Goal: Feedback & Contribution: Contribute content

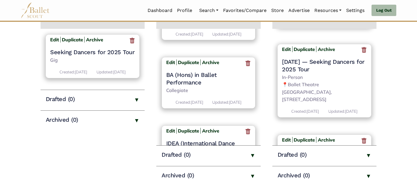
scroll to position [106, 0]
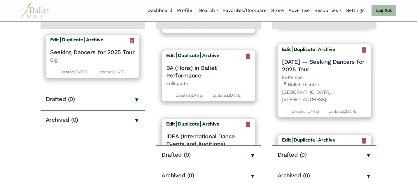
click at [176, 79] on h4 "BA (Hons) in Ballet Performance" at bounding box center [208, 71] width 85 height 15
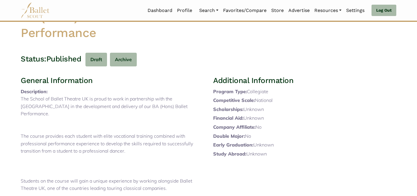
scroll to position [238, 0]
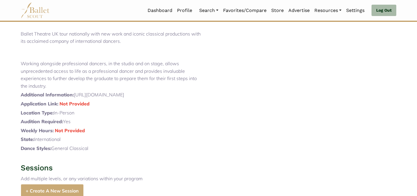
drag, startPoint x: 146, startPoint y: 110, endPoint x: 75, endPoint y: 110, distance: 70.2
click at [75, 99] on p "Additional Information: https://www.btukschool.com/ba" at bounding box center [112, 95] width 183 height 8
copy p "https://www.btukschool.com/ba"
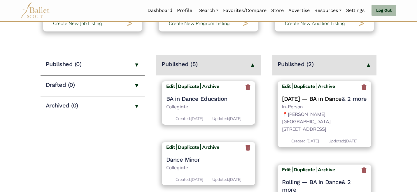
click at [318, 98] on link "[DATE] — BA in Dance" at bounding box center [311, 98] width 59 height 7
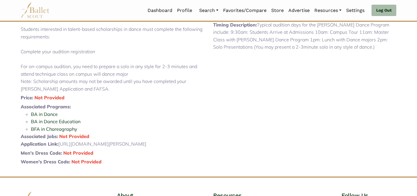
scroll to position [140, 0]
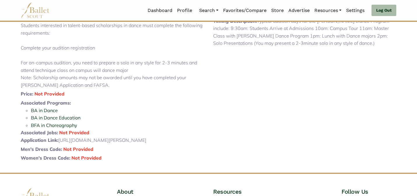
drag, startPoint x: 158, startPoint y: 156, endPoint x: 60, endPoint y: 154, distance: 97.3
click at [60, 144] on p "Application Link: https://www.coker.edu/audition-information/" at bounding box center [112, 141] width 183 height 8
copy p "https://www.coker.edu/audition-information/"
click at [119, 115] on li "BA in Dance" at bounding box center [117, 111] width 173 height 8
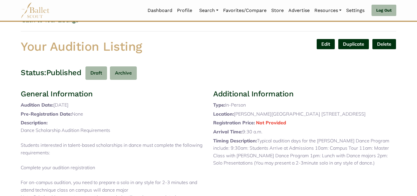
scroll to position [0, 0]
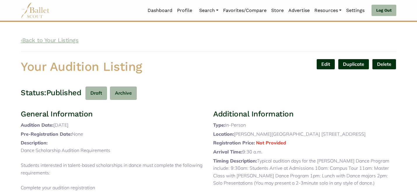
click at [64, 38] on link "‹ Back to Your Listings" at bounding box center [50, 40] width 58 height 7
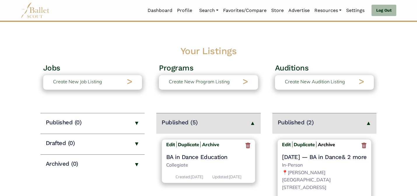
click at [326, 145] on b "Archive" at bounding box center [326, 145] width 17 height 6
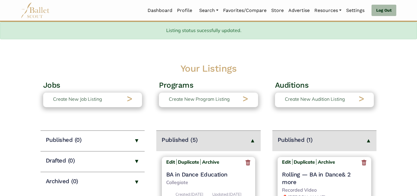
scroll to position [17, 0]
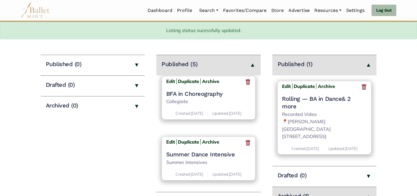
scroll to position [0, 0]
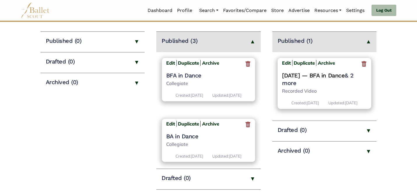
click at [309, 75] on link "Feb. 14, 2025 — BFA in Dance" at bounding box center [313, 75] width 63 height 7
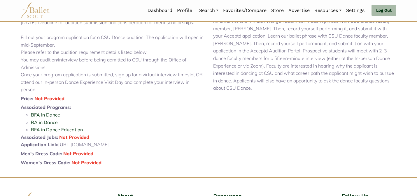
scroll to position [128, 0]
drag, startPoint x: 137, startPoint y: 169, endPoint x: 60, endPoint y: 164, distance: 77.4
click at [60, 148] on p "Application Link: https://dance.colostate.edu/audition/" at bounding box center [112, 145] width 183 height 8
copy p "https://dance.colostate.edu/audition/"
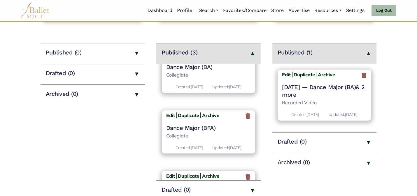
scroll to position [72, 0]
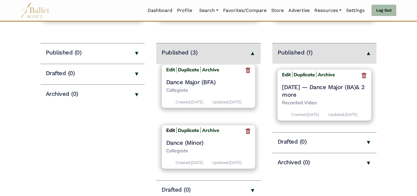
click at [170, 127] on b "Edit" at bounding box center [170, 130] width 9 height 6
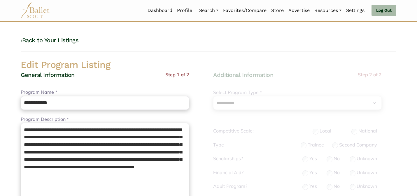
select select "**"
select select "*"
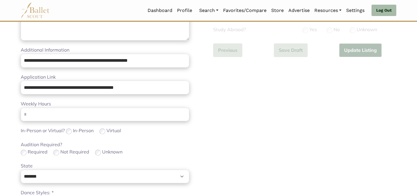
scroll to position [369, 0]
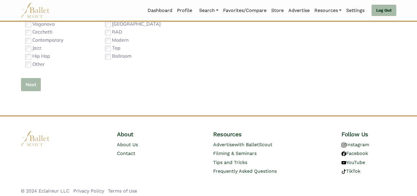
click at [27, 82] on button "Next" at bounding box center [31, 85] width 20 height 14
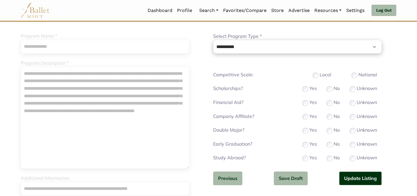
scroll to position [58, 0]
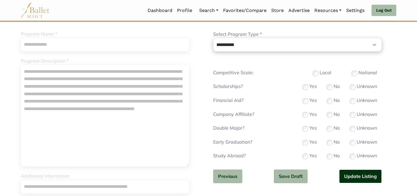
click at [354, 182] on button "Update Listing" at bounding box center [360, 177] width 43 height 14
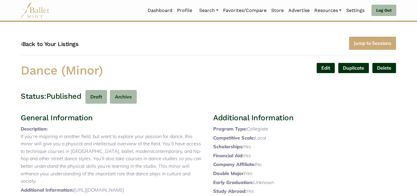
click at [72, 42] on link "‹ Back to Your Listings" at bounding box center [50, 44] width 58 height 7
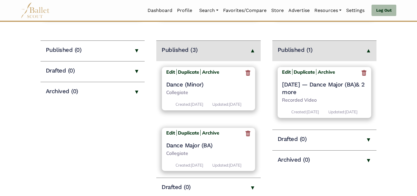
scroll to position [82, 0]
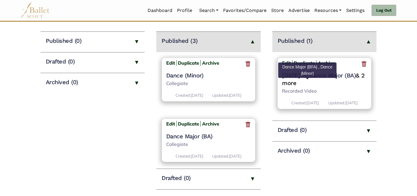
click at [300, 81] on link "& 2 more" at bounding box center [323, 79] width 83 height 15
click at [345, 75] on span "— Dance Major (BA)" at bounding box center [329, 75] width 54 height 7
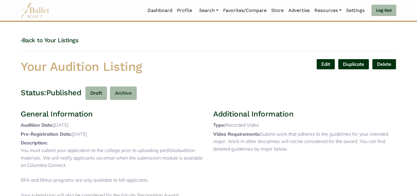
scroll to position [184, 0]
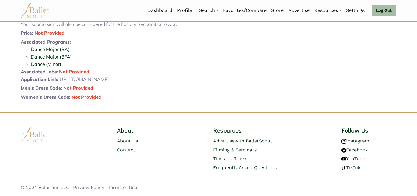
drag, startPoint x: 61, startPoint y: 86, endPoint x: 60, endPoint y: 80, distance: 5.9
click at [60, 80] on p "Application Link: [URL][DOMAIN_NAME]" at bounding box center [112, 80] width 183 height 8
copy p "[URL][DOMAIN_NAME]"
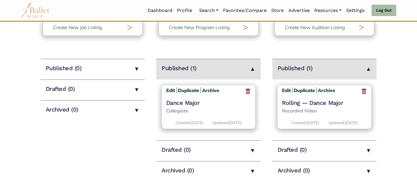
scroll to position [58, 0]
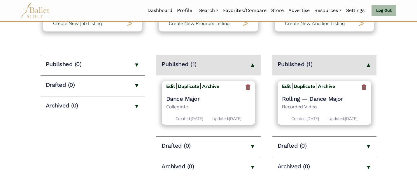
click at [306, 97] on span "— Dance Major" at bounding box center [322, 98] width 41 height 7
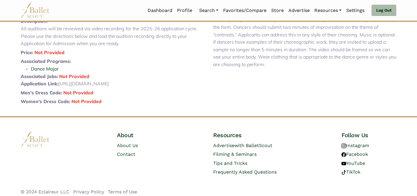
scroll to position [141, 0]
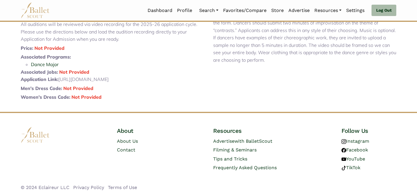
drag, startPoint x: 176, startPoint y: 80, endPoint x: 61, endPoint y: 78, distance: 115.7
click at [61, 78] on p "Application Link: https://www.cornish.edu/audition-requirements-dance/" at bounding box center [112, 80] width 183 height 8
copy p "https://www.cornish.edu/audition-requirements-dance/"
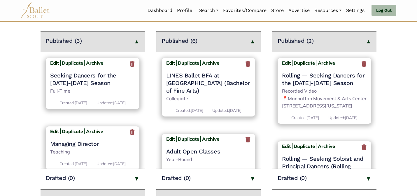
click at [207, 83] on h4 "LINES Ballet BFA at [GEOGRAPHIC_DATA] (Bachelor of Fine Arts)" at bounding box center [208, 83] width 85 height 23
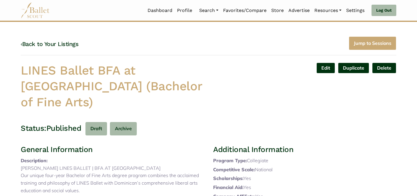
scroll to position [184, 0]
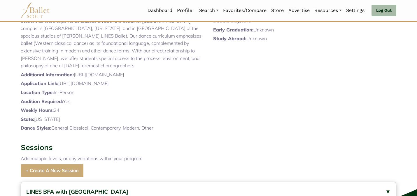
drag, startPoint x: 185, startPoint y: 99, endPoint x: 61, endPoint y: 100, distance: 123.8
click at [61, 87] on p "Application Link: [URL][DOMAIN_NAME]" at bounding box center [112, 84] width 183 height 8
copy p "[URL][DOMAIN_NAME]"
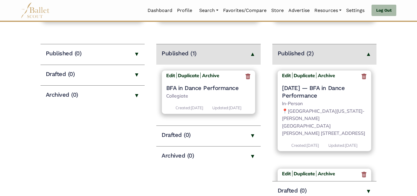
scroll to position [70, 0]
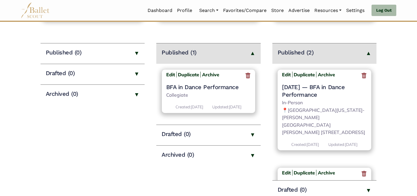
click at [317, 88] on h4 "[DATE] — BFA in Dance Performance" at bounding box center [324, 90] width 85 height 15
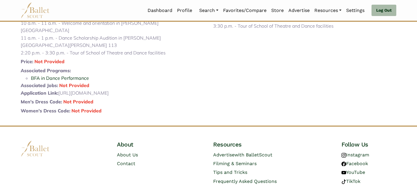
scroll to position [184, 0]
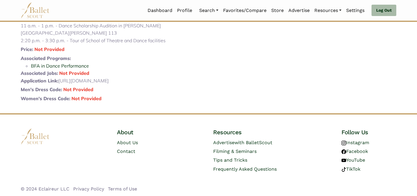
drag, startPoint x: 193, startPoint y: 88, endPoint x: 61, endPoint y: 86, distance: 132.0
click at [61, 85] on p "Application Link: [URL][DOMAIN_NAME]" at bounding box center [112, 81] width 183 height 8
copy p "[URL][DOMAIN_NAME]"
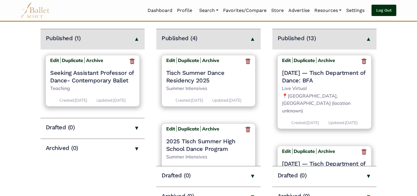
scroll to position [93, 0]
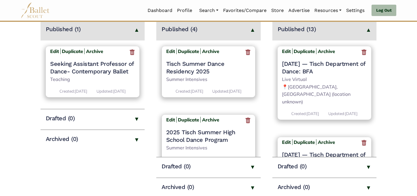
click at [329, 72] on span "— Tisch Department of Dance: BFA" at bounding box center [323, 67] width 83 height 15
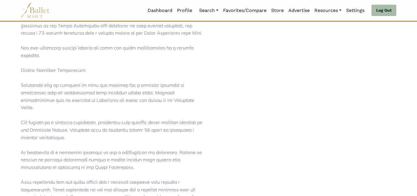
scroll to position [369, 0]
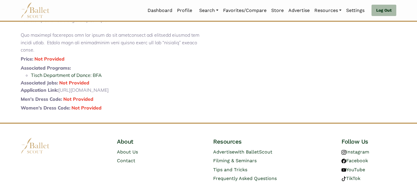
drag, startPoint x: 171, startPoint y: 97, endPoint x: 61, endPoint y: 98, distance: 110.1
click at [61, 94] on p "Application Link: https://tisch.nyu.edu/dance/application-requirements" at bounding box center [112, 91] width 183 height 8
copy p "https://tisch.nyu.edu/dance/application-requirements"
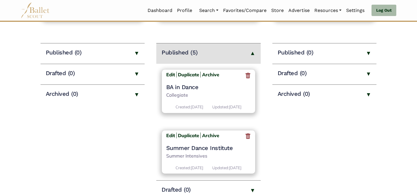
scroll to position [221, 0]
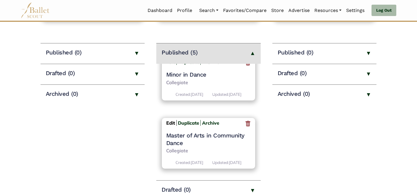
click at [170, 122] on b "Edit" at bounding box center [170, 123] width 9 height 6
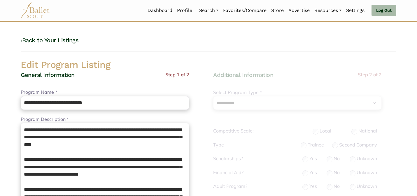
select select "**"
select select "*"
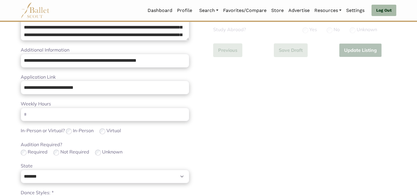
scroll to position [369, 0]
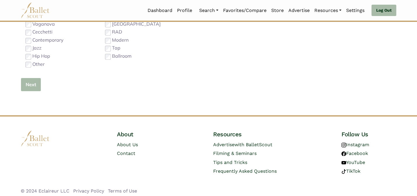
click at [37, 85] on button "Next" at bounding box center [31, 85] width 20 height 14
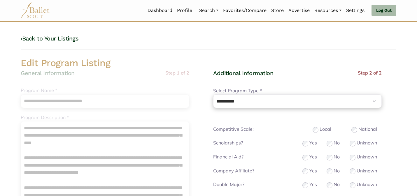
scroll to position [0, 0]
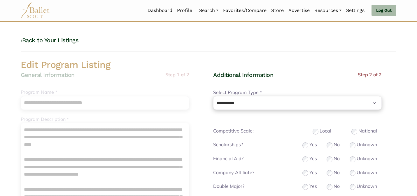
click at [340, 47] on div "‹ Back to Your Listings" at bounding box center [208, 43] width 375 height 15
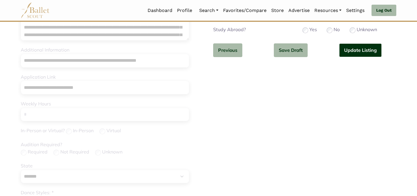
click at [351, 55] on button "Update Listing" at bounding box center [360, 50] width 43 height 14
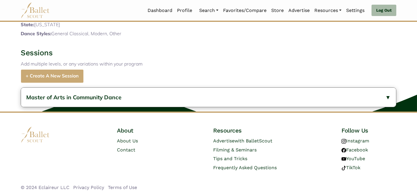
scroll to position [442, 0]
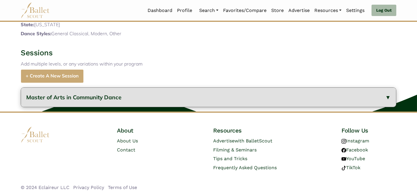
click at [58, 96] on span "Master of Arts in Community Dance" at bounding box center [73, 97] width 95 height 7
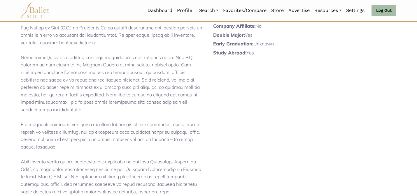
scroll to position [0, 0]
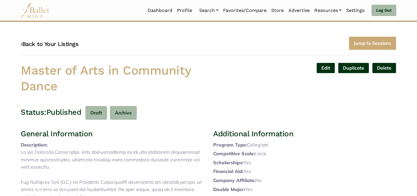
click at [64, 45] on link "‹ Back to Your Listings" at bounding box center [50, 44] width 58 height 7
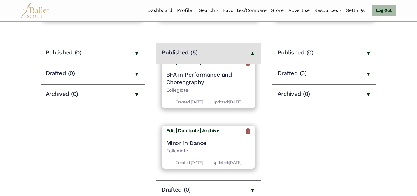
scroll to position [215, 0]
click at [171, 133] on b "Edit" at bounding box center [170, 131] width 9 height 6
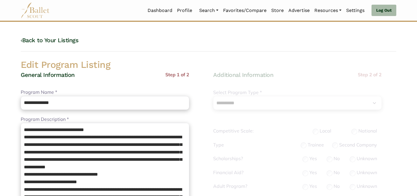
select select "**"
select select "*"
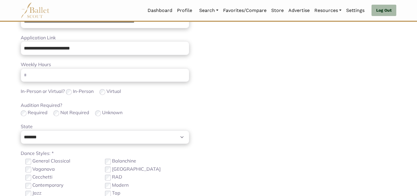
scroll to position [188, 0]
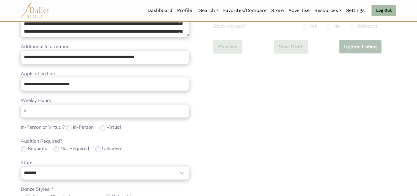
click at [52, 147] on div "Required Not Required Unknown" at bounding box center [105, 149] width 168 height 8
click at [0, 140] on body "Loading... Please Wait Dashboard Profile" at bounding box center [208, 96] width 417 height 568
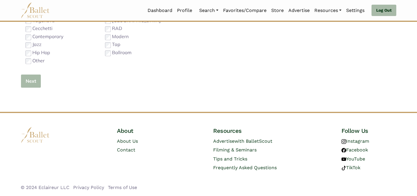
click at [30, 82] on button "Next" at bounding box center [31, 81] width 20 height 14
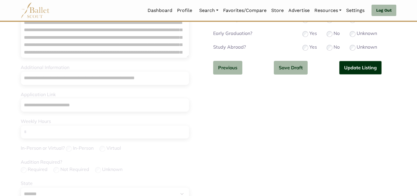
scroll to position [3, 0]
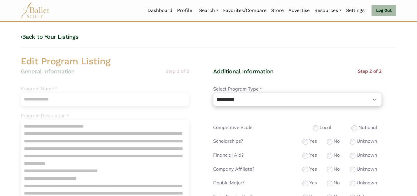
click at [310, 60] on h2 "Edit Program Listing" at bounding box center [208, 61] width 385 height 12
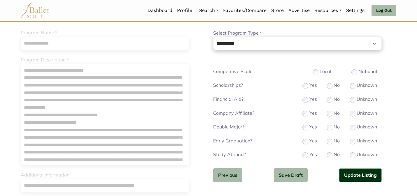
scroll to position [62, 0]
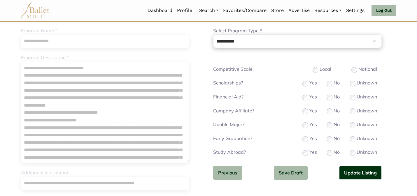
click at [350, 175] on button "Update Listing" at bounding box center [360, 173] width 43 height 14
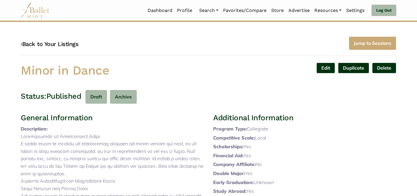
click at [60, 44] on link "‹ Back to Your Listings" at bounding box center [50, 44] width 58 height 7
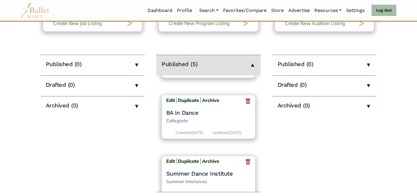
scroll to position [221, 0]
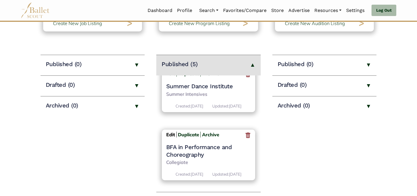
click at [170, 132] on b "Edit" at bounding box center [170, 135] width 9 height 6
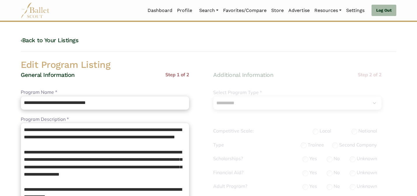
select select "**"
select select "*"
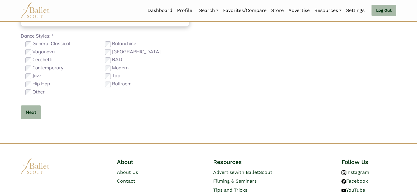
scroll to position [369, 0]
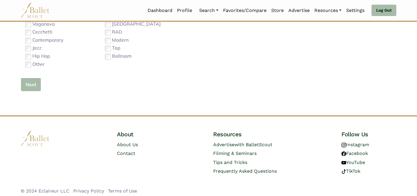
click at [25, 83] on button "Next" at bounding box center [31, 85] width 20 height 14
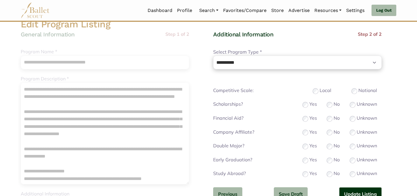
scroll to position [47, 0]
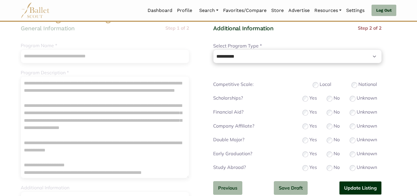
click at [358, 189] on button "Update Listing" at bounding box center [360, 188] width 43 height 14
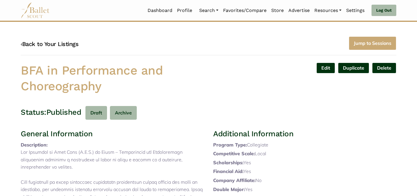
click at [73, 42] on link "‹ Back to Your Listings" at bounding box center [50, 44] width 58 height 7
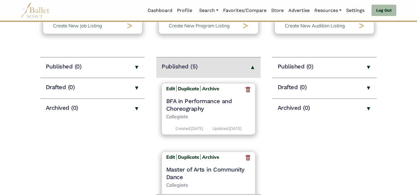
scroll to position [58, 0]
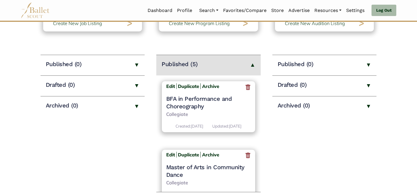
click at [209, 100] on h4 "BFA in Performance and Choreography" at bounding box center [208, 102] width 85 height 15
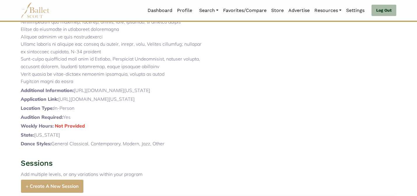
scroll to position [408, 0]
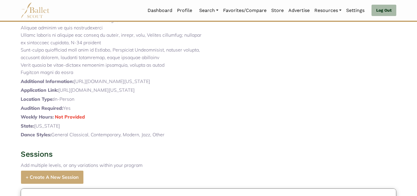
drag, startPoint x: 137, startPoint y: 105, endPoint x: 76, endPoint y: 96, distance: 61.9
click at [76, 85] on p "Additional Information: [URL][DOMAIN_NAME][US_STATE]" at bounding box center [112, 82] width 183 height 8
copy p "[URL][DOMAIN_NAME][US_STATE]"
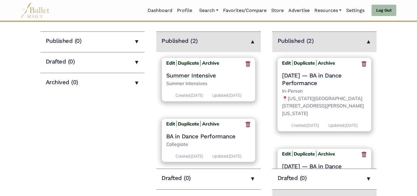
click at [306, 77] on h4 "[DATE] — BA in Dance Performance" at bounding box center [324, 79] width 85 height 15
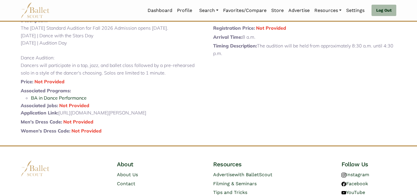
scroll to position [131, 0]
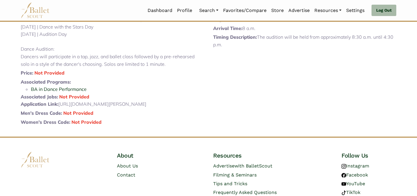
drag, startPoint x: 163, startPoint y: 137, endPoint x: 61, endPoint y: 127, distance: 102.5
click at [61, 108] on p "Application Link: [URL][DOMAIN_NAME][PERSON_NAME]" at bounding box center [112, 105] width 183 height 8
copy p "[URL][DOMAIN_NAME][PERSON_NAME]"
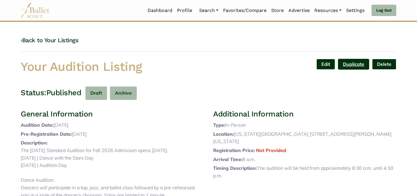
click at [358, 64] on link "Duplicate" at bounding box center [353, 64] width 31 height 11
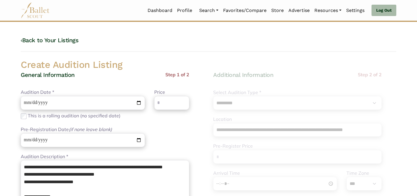
select select "****"
select select "*"
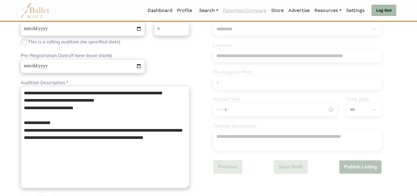
scroll to position [83, 0]
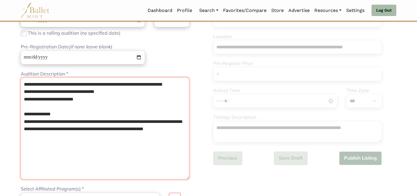
drag, startPoint x: 102, startPoint y: 109, endPoint x: 92, endPoint y: 57, distance: 52.8
click at [91, 57] on div "**********" at bounding box center [105, 178] width 168 height 381
paste textarea "**********"
type textarea "**********"
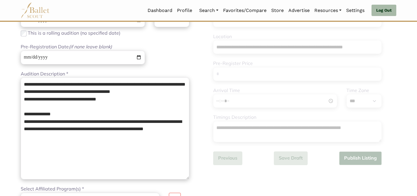
click at [199, 52] on div "**********" at bounding box center [112, 178] width 183 height 381
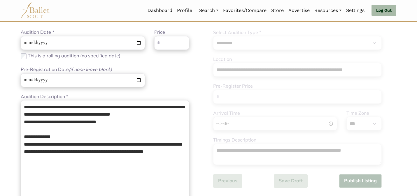
scroll to position [59, 0]
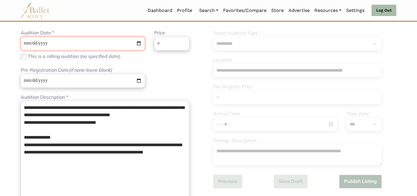
click at [26, 43] on input "**********" at bounding box center [83, 44] width 124 height 14
type input "**********"
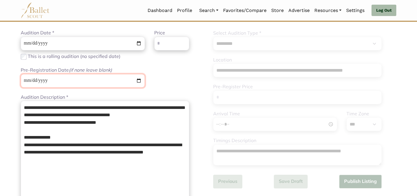
click at [27, 80] on input "**********" at bounding box center [83, 81] width 124 height 14
type input "**********"
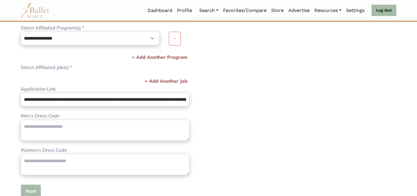
click at [33, 191] on button "Next" at bounding box center [31, 191] width 20 height 14
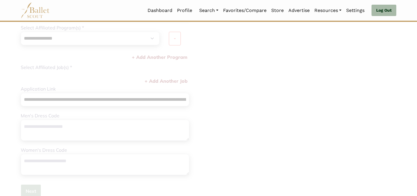
scroll to position [59, 0]
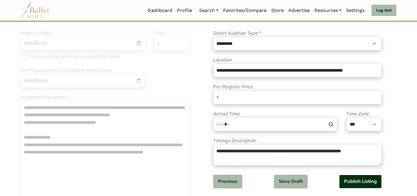
click at [355, 185] on button "Publish Listing" at bounding box center [360, 182] width 43 height 14
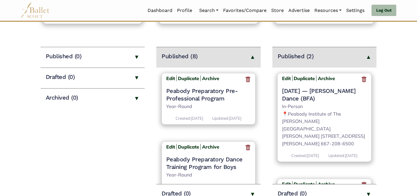
scroll to position [70, 0]
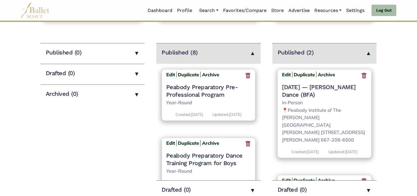
click at [316, 94] on span "— [PERSON_NAME] Dance (BFA)" at bounding box center [318, 91] width 73 height 15
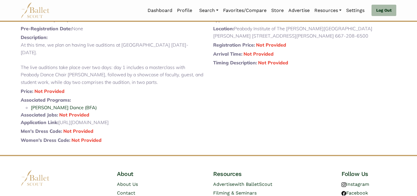
scroll to position [117, 0]
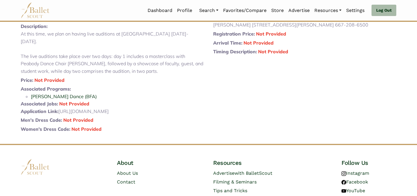
drag, startPoint x: 166, startPoint y: 119, endPoint x: 60, endPoint y: 117, distance: 105.2
click at [60, 115] on p "Application Link: [URL][DOMAIN_NAME]" at bounding box center [112, 112] width 183 height 8
copy p "[URL][DOMAIN_NAME]"
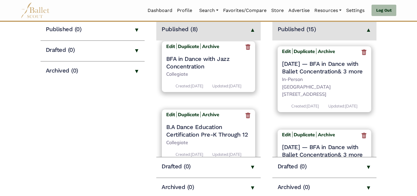
scroll to position [423, 0]
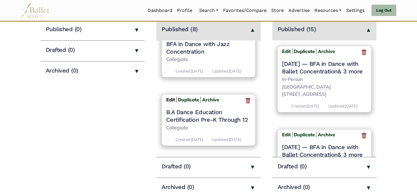
click at [170, 99] on b "Edit" at bounding box center [170, 100] width 9 height 6
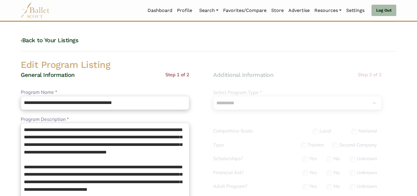
select select "**"
select select "*"
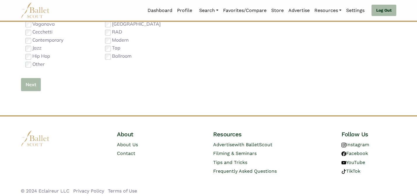
click at [30, 84] on button "Next" at bounding box center [31, 85] width 20 height 14
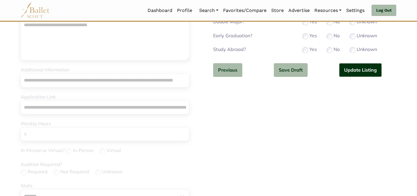
scroll to position [184, 0]
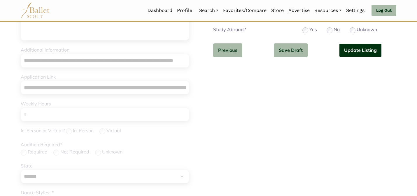
click at [370, 49] on button "Update Listing" at bounding box center [360, 50] width 43 height 14
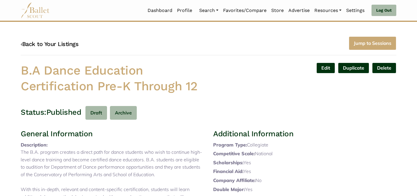
click at [49, 44] on link "‹ Back to Your Listings" at bounding box center [50, 44] width 58 height 7
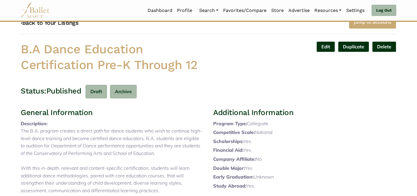
scroll to position [36, 0]
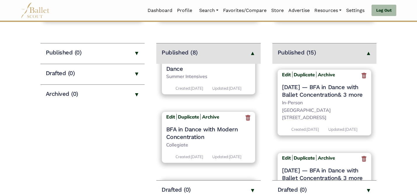
scroll to position [423, 0]
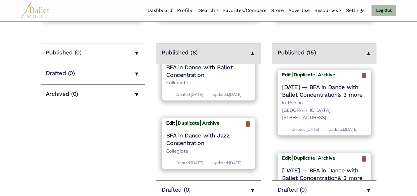
click at [170, 123] on b "Edit" at bounding box center [170, 123] width 9 height 6
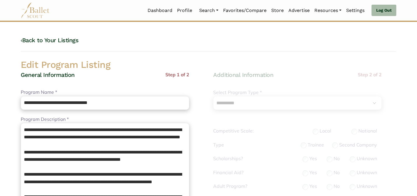
select select "**"
select select "*"
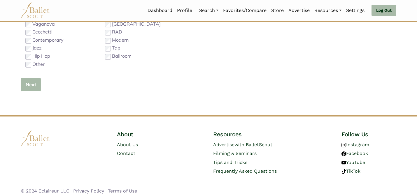
click at [23, 86] on button "Next" at bounding box center [31, 85] width 20 height 14
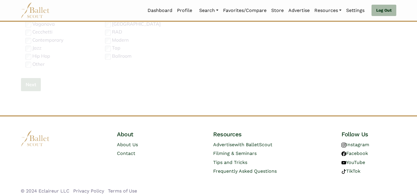
scroll to position [184, 0]
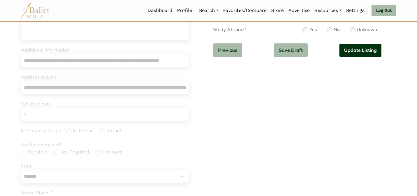
click at [360, 47] on button "Update Listing" at bounding box center [360, 50] width 43 height 14
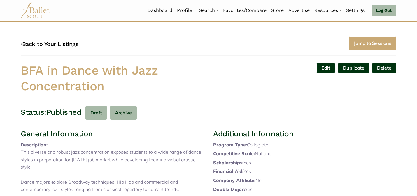
click at [68, 45] on link "‹ Back to Your Listings" at bounding box center [50, 44] width 58 height 7
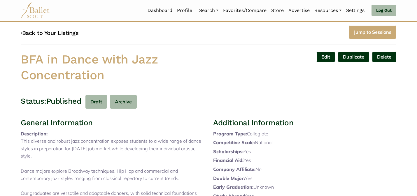
scroll to position [12, 0]
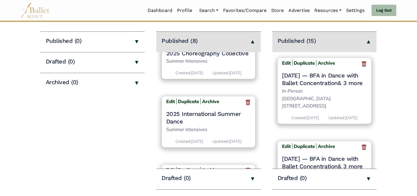
scroll to position [423, 0]
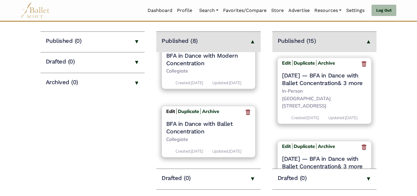
click at [170, 110] on b "Edit" at bounding box center [170, 111] width 9 height 6
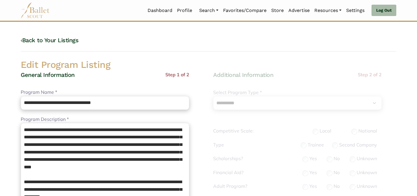
select select "**"
select select "*"
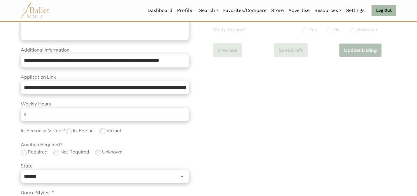
scroll to position [372, 0]
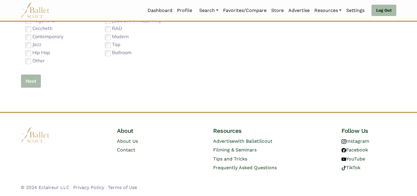
click at [28, 82] on button "Next" at bounding box center [31, 81] width 20 height 14
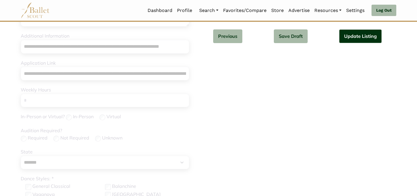
scroll to position [188, 0]
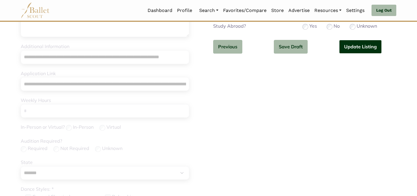
click at [364, 44] on button "Update Listing" at bounding box center [360, 47] width 43 height 14
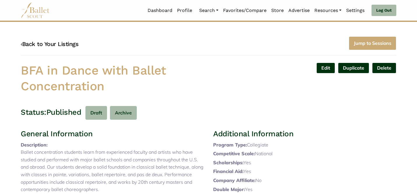
click at [58, 44] on link "‹ Back to Your Listings" at bounding box center [50, 44] width 58 height 7
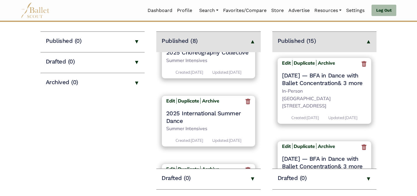
scroll to position [423, 0]
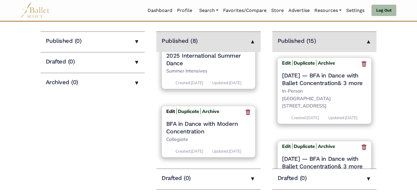
click at [170, 109] on b "Edit" at bounding box center [170, 111] width 9 height 6
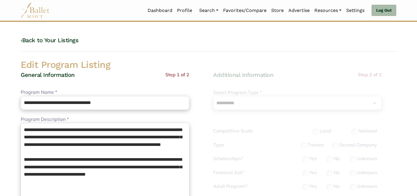
select select "**"
select select "*"
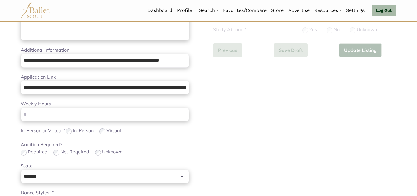
scroll to position [372, 0]
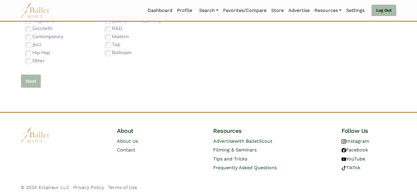
click at [34, 82] on button "Next" at bounding box center [31, 81] width 20 height 14
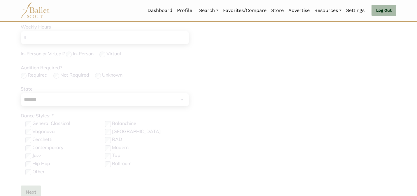
scroll to position [188, 0]
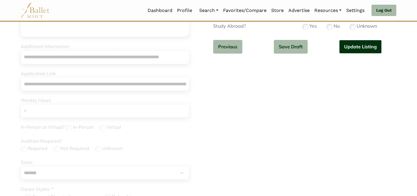
click at [369, 43] on button "Update Listing" at bounding box center [360, 47] width 43 height 14
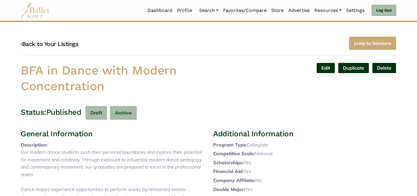
click at [53, 43] on link "‹ Back to Your Listings" at bounding box center [50, 44] width 58 height 7
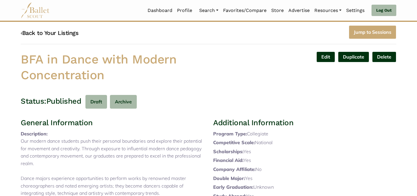
scroll to position [12, 0]
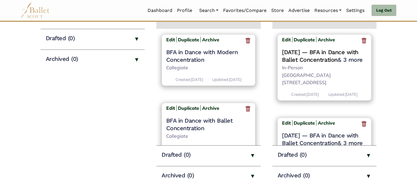
click at [329, 59] on span "— BFA in Dance with Ballet Concentration" at bounding box center [320, 56] width 76 height 15
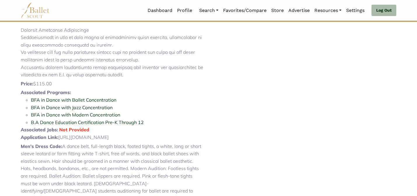
scroll to position [266, 0]
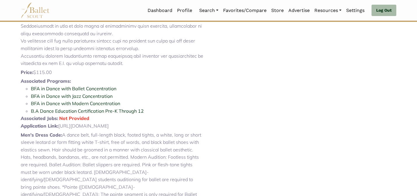
drag, startPoint x: 250, startPoint y: 148, endPoint x: 237, endPoint y: 142, distance: 14.2
click at [237, 142] on div "Additional Information 1 Type: In-Person Location: [GEOGRAPHIC_DATA] [STREET_AD…" at bounding box center [304, 89] width 192 height 492
drag, startPoint x: 249, startPoint y: 149, endPoint x: 115, endPoint y: 146, distance: 134.4
click at [115, 146] on div "General Information Audition Date: [DATE] Pre-Registration Date: None Descripti…" at bounding box center [208, 93] width 385 height 501
click at [115, 130] on p "Application Link: [URL][DOMAIN_NAME]" at bounding box center [112, 126] width 183 height 8
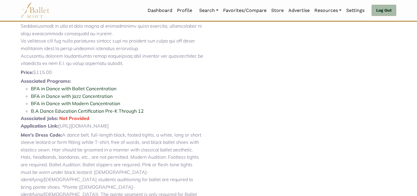
drag, startPoint x: 21, startPoint y: 148, endPoint x: 237, endPoint y: 165, distance: 216.8
click at [237, 165] on div "General Information Audition Date: [DATE] Pre-Registration Date: None Descripti…" at bounding box center [208, 93] width 385 height 501
click at [237, 165] on div "Additional Information 1 Type: In-Person Location: [GEOGRAPHIC_DATA] [STREET_AD…" at bounding box center [304, 89] width 192 height 492
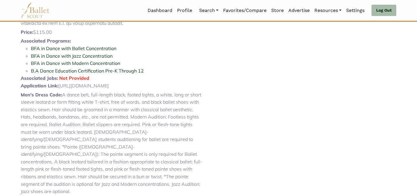
scroll to position [313, 0]
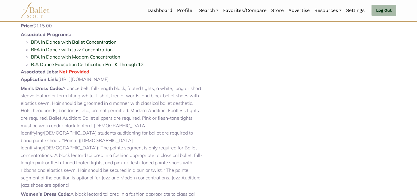
drag, startPoint x: 249, startPoint y: 101, endPoint x: 183, endPoint y: 95, distance: 65.8
click at [183, 95] on div "General Information Audition Date: [DATE] Pre-Registration Date: None Descripti…" at bounding box center [208, 47] width 385 height 501
click at [190, 83] on p "Application Link: [URL][DOMAIN_NAME]" at bounding box center [112, 80] width 183 height 8
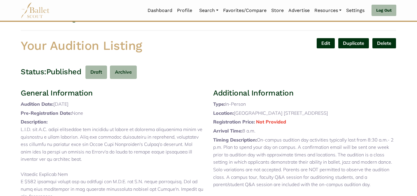
scroll to position [0, 0]
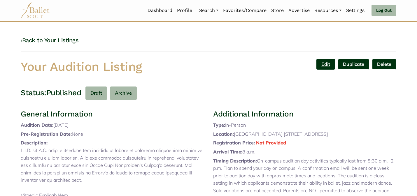
click at [324, 64] on link "Edit" at bounding box center [325, 64] width 19 height 11
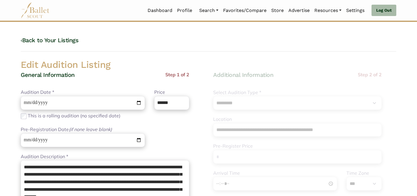
select select "***"
select select "****"
select select "*"
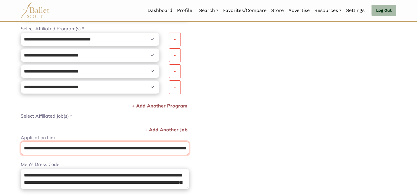
scroll to position [0, 72]
drag, startPoint x: 23, startPoint y: 150, endPoint x: 233, endPoint y: 165, distance: 210.9
click at [233, 165] on div "**********" at bounding box center [208, 43] width 385 height 455
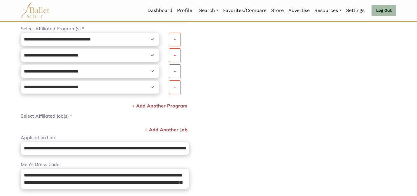
click at [240, 91] on div "**********" at bounding box center [304, 49] width 192 height 443
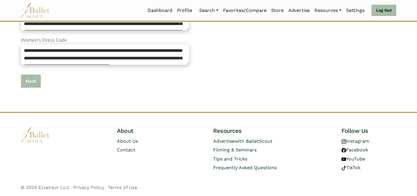
click at [30, 82] on button "Next" at bounding box center [31, 81] width 20 height 14
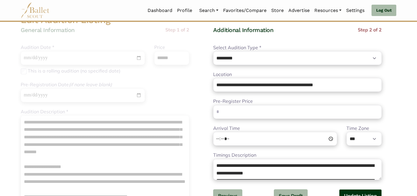
scroll to position [68, 0]
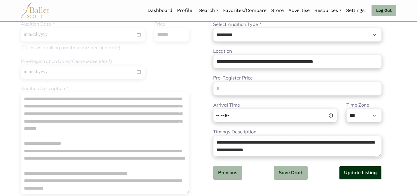
click at [355, 175] on button "Update Listing" at bounding box center [360, 173] width 43 height 14
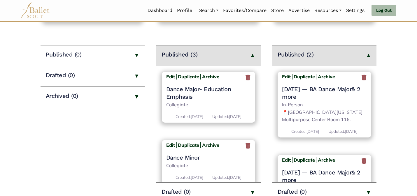
scroll to position [70, 0]
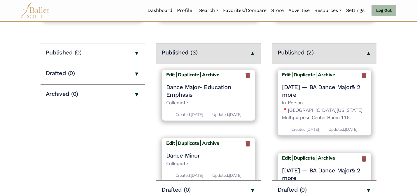
click at [344, 101] on p "In-Person 📍[GEOGRAPHIC_DATA][US_STATE] Multipurpose Center Room 116." at bounding box center [324, 110] width 85 height 22
click at [339, 89] on span "— BA Dance Major" at bounding box center [327, 87] width 50 height 7
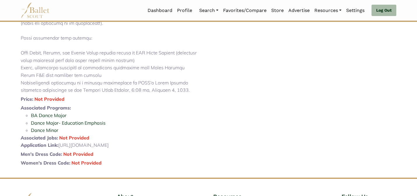
scroll to position [315, 0]
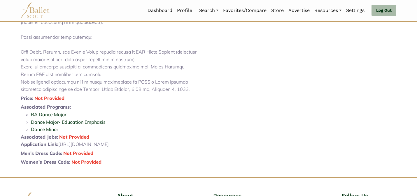
drag, startPoint x: 155, startPoint y: 159, endPoint x: 59, endPoint y: 159, distance: 96.2
click at [59, 148] on p "Application Link: [URL][DOMAIN_NAME]" at bounding box center [112, 145] width 183 height 8
copy p "[URL][DOMAIN_NAME]"
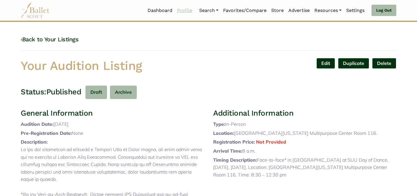
scroll to position [0, 0]
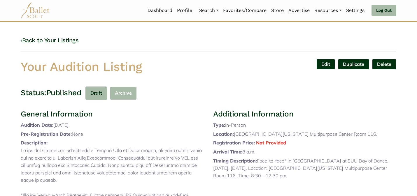
click at [130, 94] on button "Archive" at bounding box center [123, 94] width 27 height 14
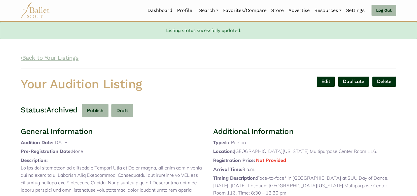
click at [61, 58] on link "‹ Back to Your Listings" at bounding box center [50, 57] width 58 height 7
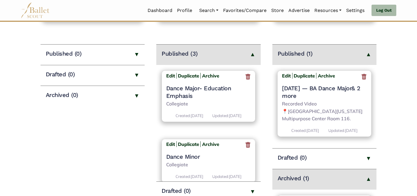
scroll to position [70, 0]
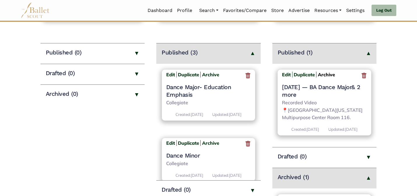
click at [327, 74] on b "Archive" at bounding box center [326, 75] width 17 height 6
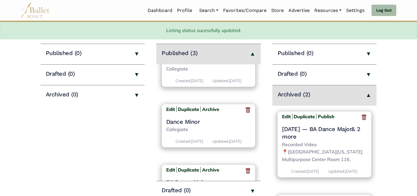
scroll to position [25, 0]
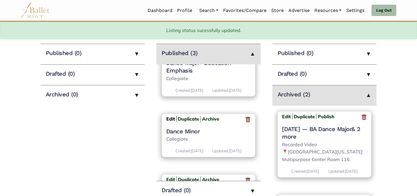
click at [170, 122] on b "Edit" at bounding box center [170, 119] width 9 height 6
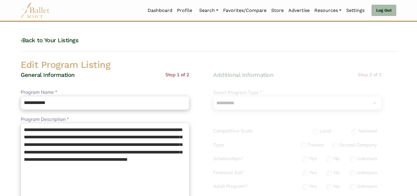
select select "**"
select select "*"
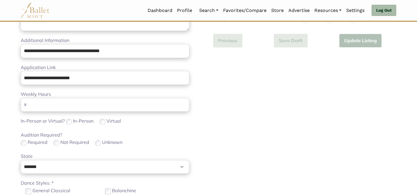
scroll to position [184, 0]
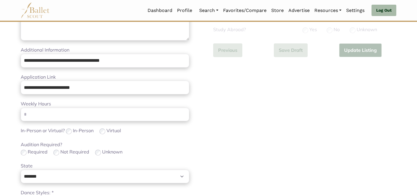
click at [145, 128] on div "In-Person or Virtual? In-Person Virtual" at bounding box center [105, 131] width 168 height 8
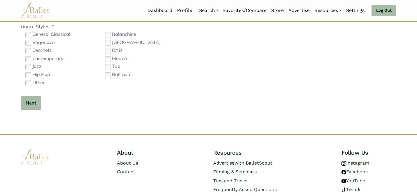
scroll to position [369, 0]
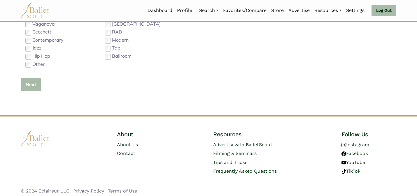
click at [21, 87] on button "Next" at bounding box center [31, 85] width 20 height 14
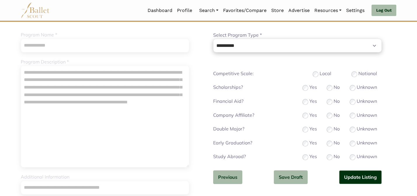
scroll to position [58, 0]
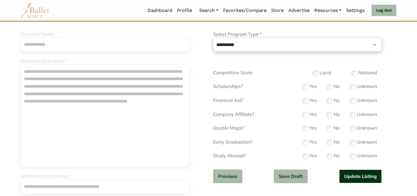
click at [353, 183] on button "Update Listing" at bounding box center [360, 177] width 43 height 14
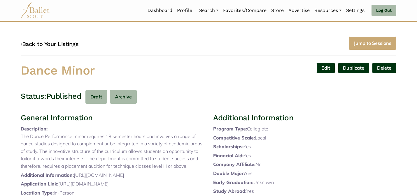
click at [61, 42] on link "‹ Back to Your Listings" at bounding box center [50, 44] width 58 height 7
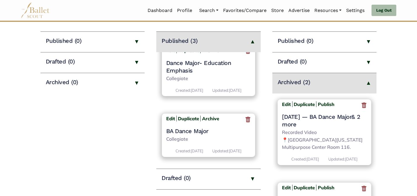
scroll to position [92, 0]
click at [169, 116] on b "Edit" at bounding box center [170, 119] width 9 height 6
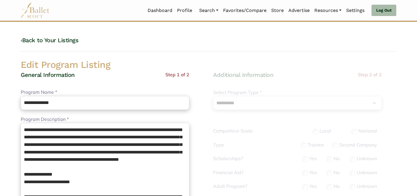
select select "**"
select select "*"
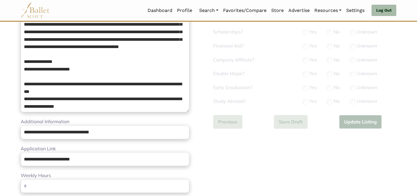
scroll to position [184, 0]
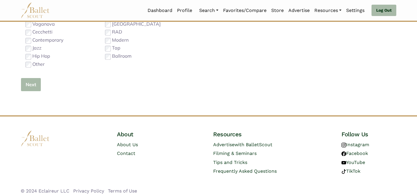
click at [29, 83] on button "Next" at bounding box center [31, 85] width 20 height 14
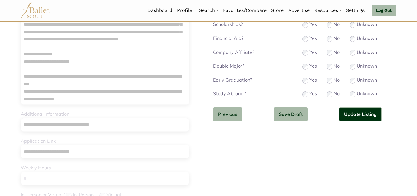
scroll to position [0, 0]
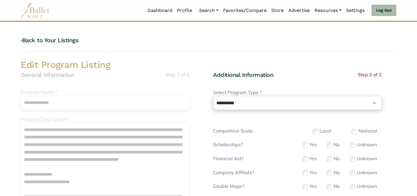
click at [318, 129] on div "Local" at bounding box center [321, 131] width 19 height 8
click at [319, 66] on h2 "Edit Program Listing" at bounding box center [208, 65] width 385 height 12
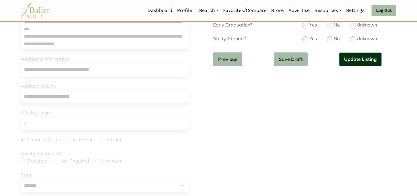
scroll to position [184, 0]
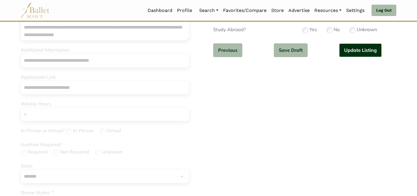
click at [359, 50] on button "Update Listing" at bounding box center [360, 50] width 43 height 14
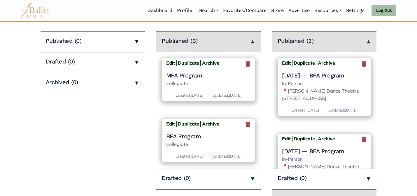
click at [376, 98] on div "Edit Duplicate Archive [DATE] — BFA Program In-Person 📍[PERSON_NAME] Dance Thea…" at bounding box center [324, 110] width 104 height 117
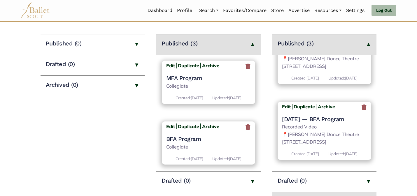
scroll to position [83, 0]
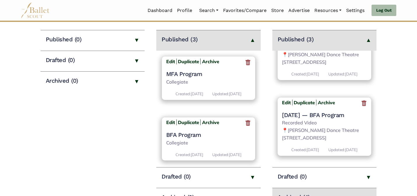
click at [178, 73] on h4 "MFA Program" at bounding box center [208, 74] width 85 height 8
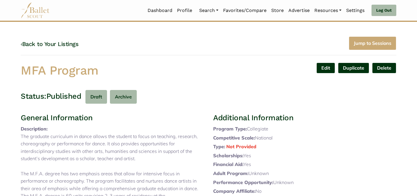
scroll to position [84, 0]
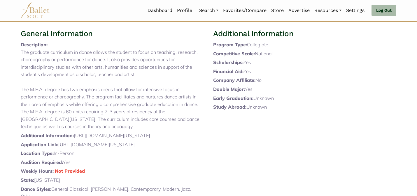
drag, startPoint x: 182, startPoint y: 161, endPoint x: 60, endPoint y: 161, distance: 122.1
click at [60, 149] on p "Application Link: [URL][DOMAIN_NAME][US_STATE]" at bounding box center [112, 145] width 183 height 8
copy p "[URL][DOMAIN_NAME][US_STATE]"
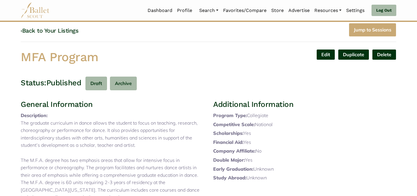
scroll to position [0, 0]
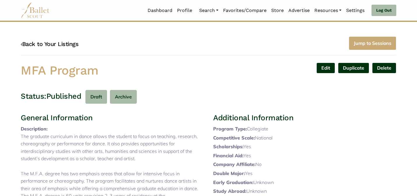
click at [58, 41] on link "‹ Back to Your Listings" at bounding box center [50, 44] width 58 height 7
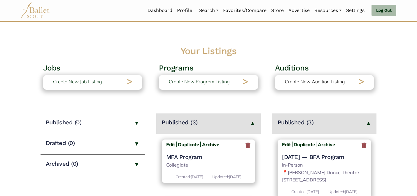
click at [308, 85] on p "Create New Audition Listing" at bounding box center [315, 82] width 60 height 8
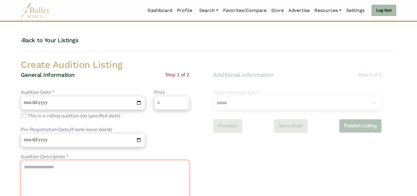
paste textarea "**********"
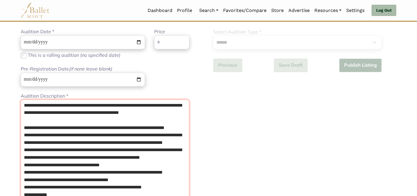
scroll to position [66, 0]
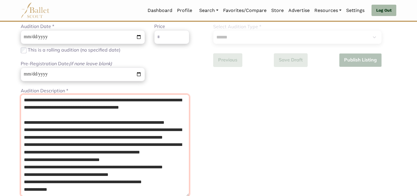
type textarea "**********"
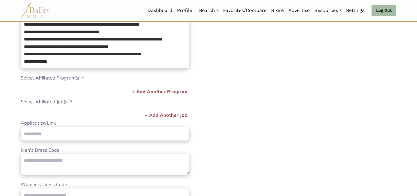
scroll to position [194, 0]
click at [153, 88] on button "+ Add Another Program" at bounding box center [159, 91] width 59 height 8
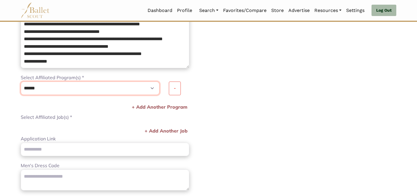
click at [138, 86] on select "**********" at bounding box center [90, 89] width 139 height 14
select select "****"
click at [21, 82] on select "**********" at bounding box center [90, 89] width 139 height 14
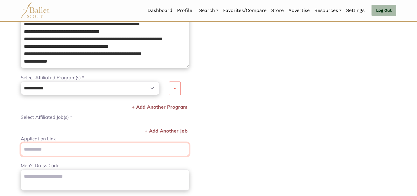
click at [107, 147] on input "Application Link" at bounding box center [105, 150] width 168 height 14
paste input "**********"
type input "**********"
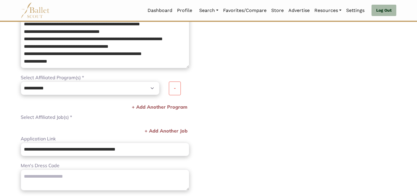
click at [210, 138] on div "**********" at bounding box center [304, 74] width 192 height 395
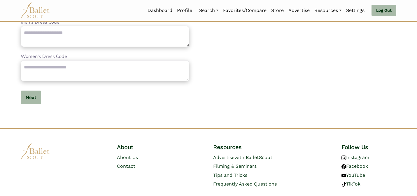
scroll to position [354, 0]
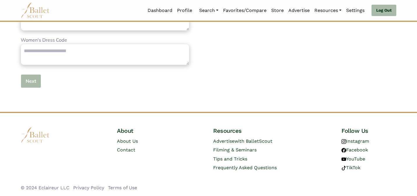
click at [27, 82] on button "Next" at bounding box center [31, 81] width 20 height 14
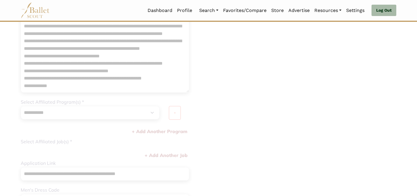
scroll to position [0, 0]
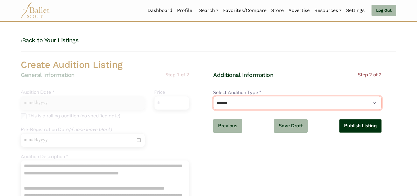
click at [257, 105] on select "**********" at bounding box center [297, 103] width 168 height 14
select select "*"
click at [213, 96] on select "**********" at bounding box center [297, 103] width 168 height 14
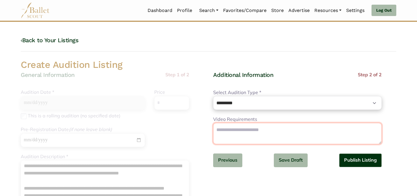
click at [275, 129] on textarea "Video Requirements" at bounding box center [297, 133] width 168 height 21
paste textarea "**********"
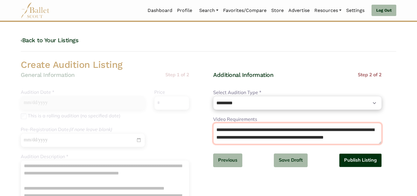
scroll to position [4, 0]
type textarea "**********"
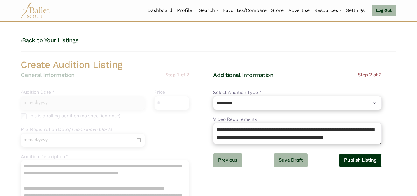
click at [353, 163] on button "Publish Listing" at bounding box center [360, 161] width 43 height 14
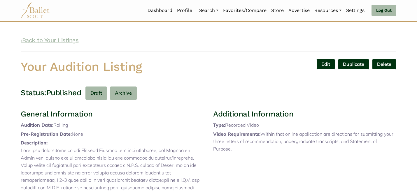
click at [52, 43] on link "‹ Back to Your Listings" at bounding box center [50, 40] width 58 height 7
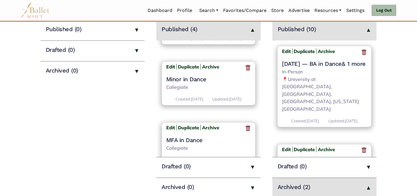
scroll to position [152, 0]
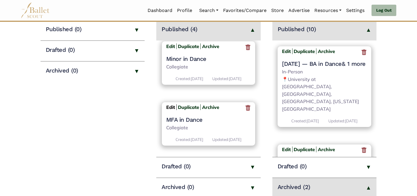
click at [170, 104] on b "Edit" at bounding box center [170, 107] width 9 height 6
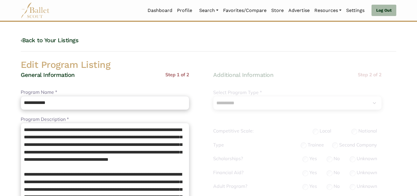
select select "**"
select select "*"
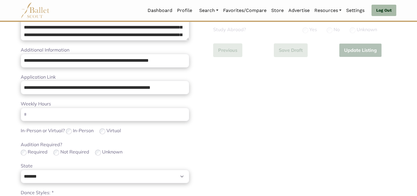
scroll to position [369, 0]
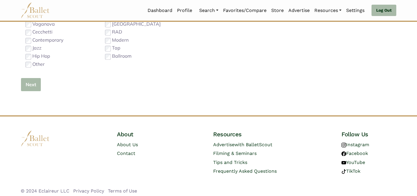
click at [30, 86] on button "Next" at bounding box center [31, 85] width 20 height 14
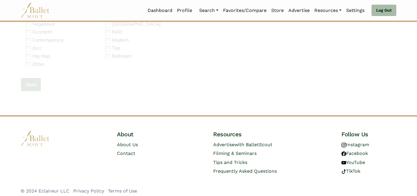
scroll to position [184, 0]
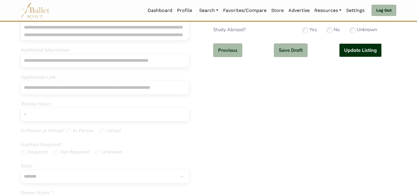
click at [365, 45] on button "Update Listing" at bounding box center [360, 50] width 43 height 14
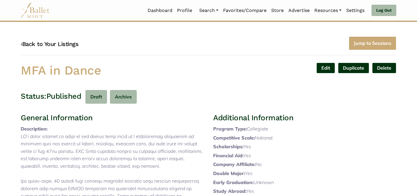
click at [71, 45] on link "‹ Back to Your Listings" at bounding box center [50, 44] width 58 height 7
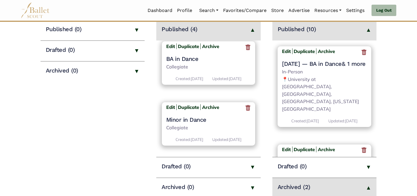
scroll to position [152, 0]
click at [173, 104] on b "Edit" at bounding box center [170, 107] width 9 height 6
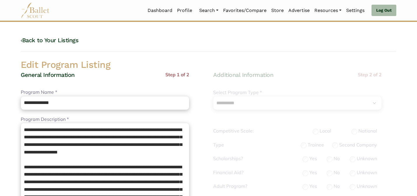
select select "**"
select select "*"
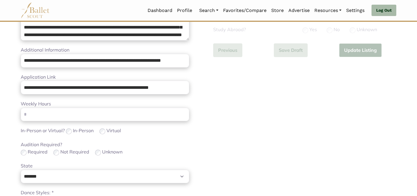
scroll to position [369, 0]
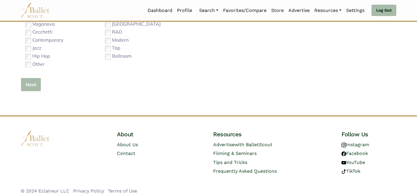
click at [33, 85] on button "Next" at bounding box center [31, 85] width 20 height 14
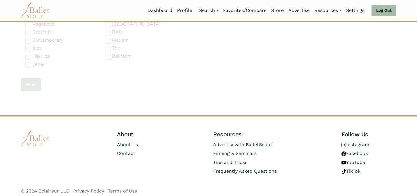
scroll to position [184, 0]
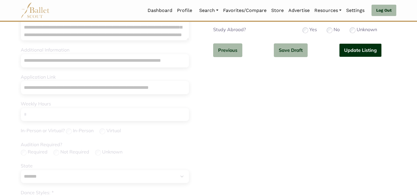
click at [357, 49] on button "Update Listing" at bounding box center [360, 50] width 43 height 14
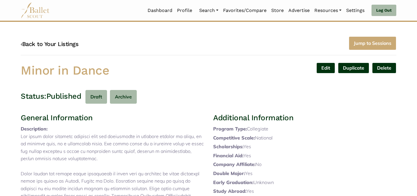
click at [60, 44] on link "‹ Back to Your Listings" at bounding box center [50, 44] width 58 height 7
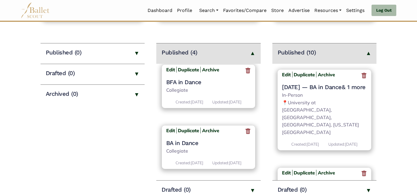
scroll to position [135, 0]
click at [169, 133] on b "Edit" at bounding box center [170, 131] width 9 height 6
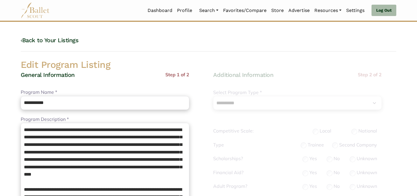
select select "**"
select select "*"
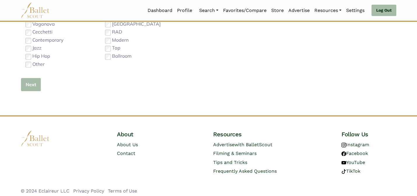
click at [31, 84] on button "Next" at bounding box center [31, 85] width 20 height 14
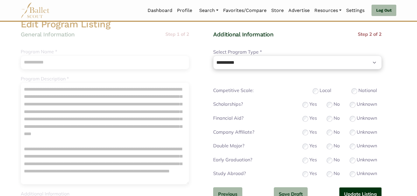
scroll to position [47, 0]
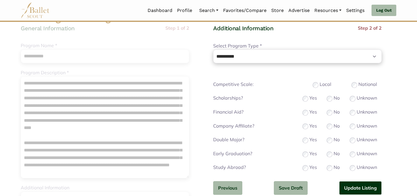
click at [344, 185] on button "Update Listing" at bounding box center [360, 188] width 43 height 14
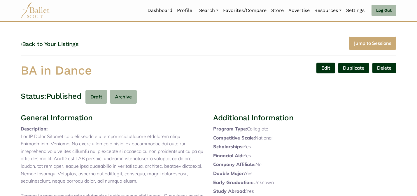
click at [320, 66] on link "Edit" at bounding box center [325, 68] width 19 height 11
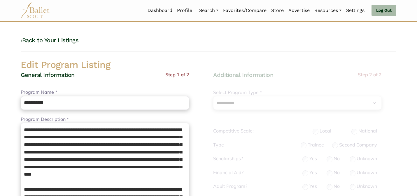
select select "**"
select select "*"
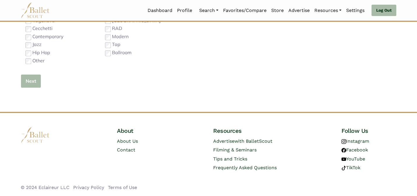
click at [30, 78] on button "Next" at bounding box center [31, 81] width 20 height 14
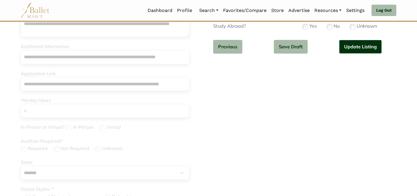
scroll to position [3, 0]
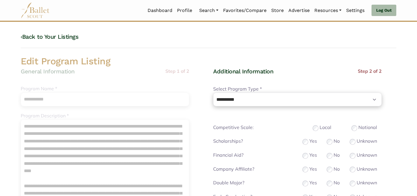
click at [302, 68] on h4 "Additional Information" at bounding box center [272, 72] width 118 height 8
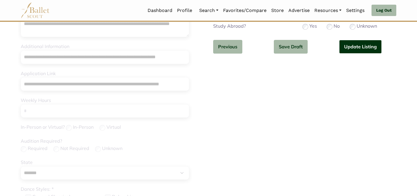
click at [359, 44] on button "Update Listing" at bounding box center [360, 47] width 43 height 14
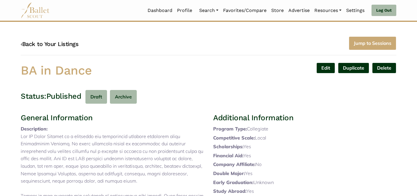
click at [77, 43] on link "‹ Back to Your Listings" at bounding box center [50, 44] width 58 height 7
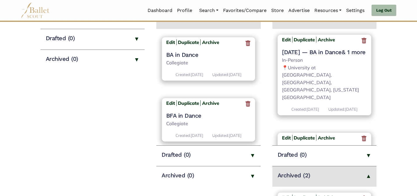
scroll to position [139, 0]
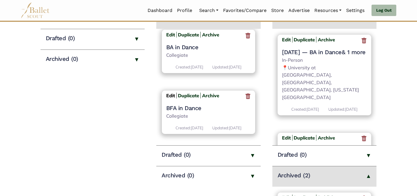
click at [169, 93] on b "Edit" at bounding box center [170, 96] width 9 height 6
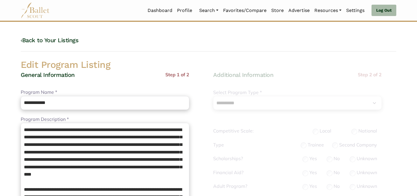
select select "**"
select select "*"
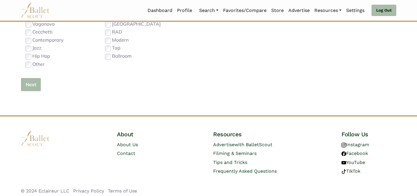
click at [31, 85] on button "Next" at bounding box center [31, 85] width 20 height 14
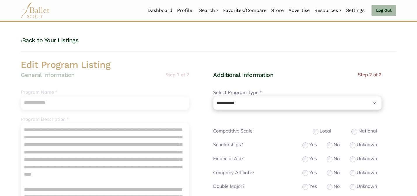
click at [306, 42] on div "‹ Back to Your Listings" at bounding box center [208, 43] width 375 height 15
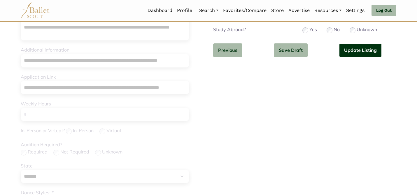
click at [365, 51] on button "Update Listing" at bounding box center [360, 50] width 43 height 14
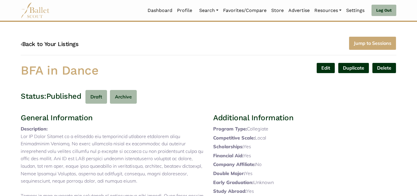
click at [59, 44] on link "‹ Back to Your Listings" at bounding box center [50, 44] width 58 height 7
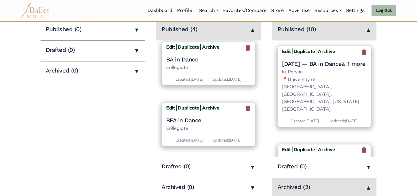
scroll to position [133, 0]
click at [168, 105] on b "Edit" at bounding box center [170, 107] width 9 height 6
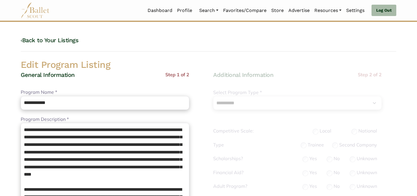
select select "**"
select select "*"
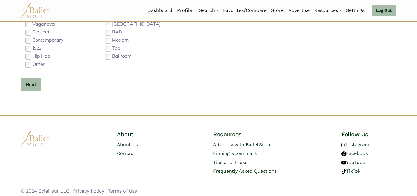
scroll to position [372, 0]
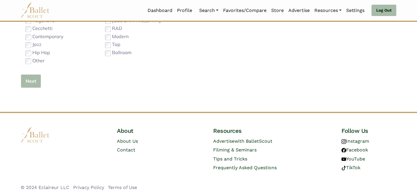
click at [32, 78] on button "Next" at bounding box center [31, 81] width 20 height 14
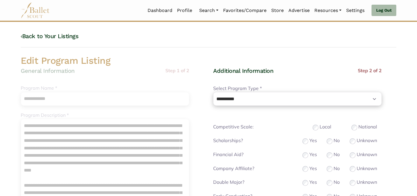
scroll to position [3, 0]
click at [296, 62] on h2 "Edit Program Listing" at bounding box center [208, 61] width 385 height 12
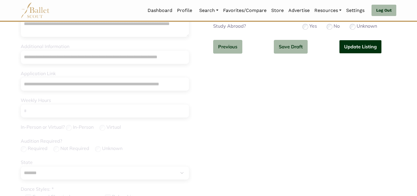
click at [343, 52] on button "Update Listing" at bounding box center [360, 47] width 43 height 14
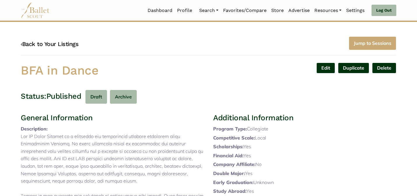
click at [38, 42] on link "‹ Back to Your Listings" at bounding box center [50, 44] width 58 height 7
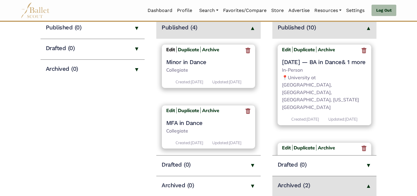
click at [167, 49] on b "Edit" at bounding box center [170, 50] width 9 height 6
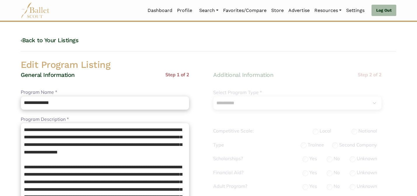
select select "**"
select select "*"
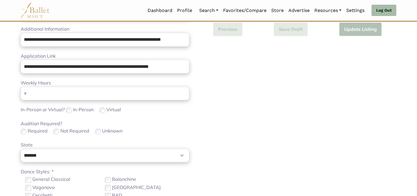
scroll to position [369, 0]
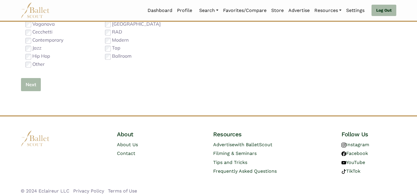
click at [24, 82] on button "Next" at bounding box center [31, 85] width 20 height 14
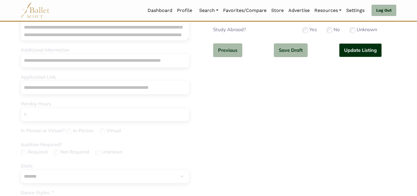
scroll to position [0, 0]
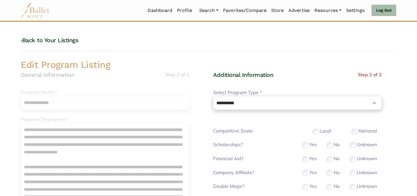
click at [319, 131] on div "Local" at bounding box center [321, 131] width 19 height 8
click at [316, 68] on h2 "Edit Program Listing" at bounding box center [208, 65] width 385 height 12
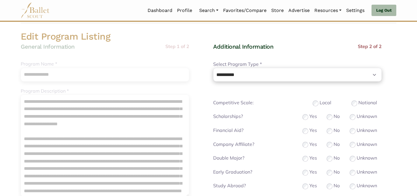
scroll to position [184, 0]
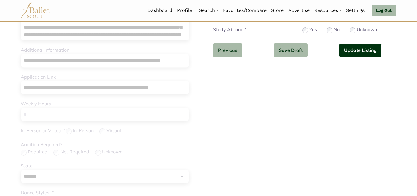
click at [365, 51] on button "Update Listing" at bounding box center [360, 50] width 43 height 14
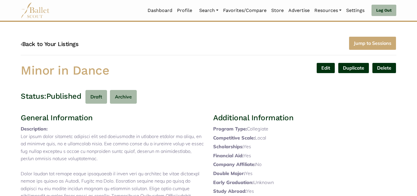
click at [56, 41] on link "‹ Back to Your Listings" at bounding box center [50, 44] width 58 height 7
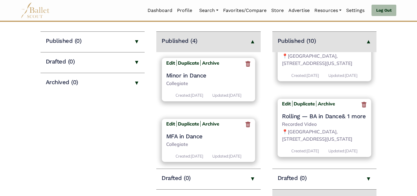
scroll to position [839, 0]
click at [182, 137] on h4 "MFA in Dance" at bounding box center [208, 137] width 85 height 8
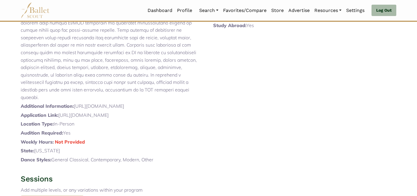
scroll to position [175, 0]
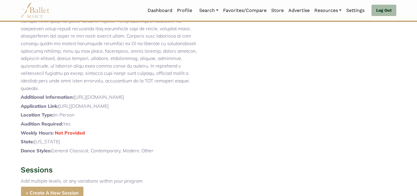
drag, startPoint x: 92, startPoint y: 129, endPoint x: 60, endPoint y: 122, distance: 32.7
click at [60, 110] on p "Application Link: https://arts-sciences.buffalo.edu/theatre-dance/graduate/admi…" at bounding box center [112, 107] width 183 height 8
copy p "https://arts-sciences.buffalo.edu/theatre-dance/graduate/admissions.html"
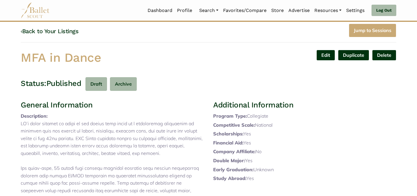
scroll to position [0, 0]
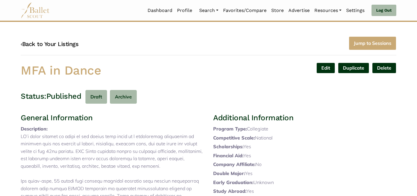
click at [40, 44] on link "‹ Back to Your Listings" at bounding box center [50, 44] width 58 height 7
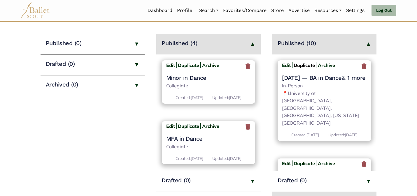
click at [299, 66] on b "Duplicate" at bounding box center [303, 65] width 21 height 6
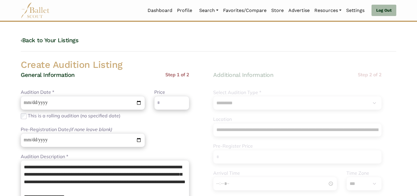
select select "****"
select select "*"
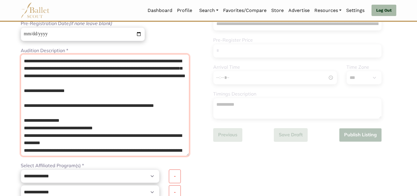
drag, startPoint x: 148, startPoint y: 152, endPoint x: 124, endPoint y: 22, distance: 131.5
click at [124, 22] on div "**********" at bounding box center [105, 163] width 168 height 396
paste textarea "**********"
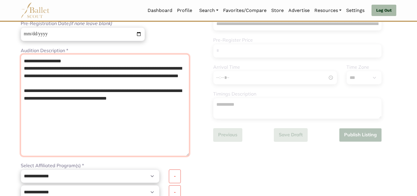
type textarea "**********"
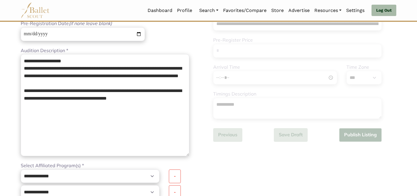
click at [174, 37] on div "**********" at bounding box center [105, 15] width 178 height 64
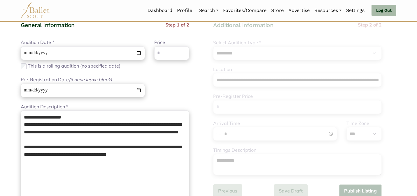
scroll to position [48, 0]
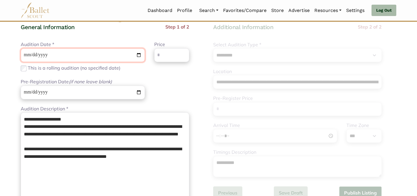
click at [25, 55] on input "**********" at bounding box center [83, 55] width 124 height 14
type input "**********"
click at [179, 54] on input "Price" at bounding box center [171, 55] width 35 height 14
type input "*"
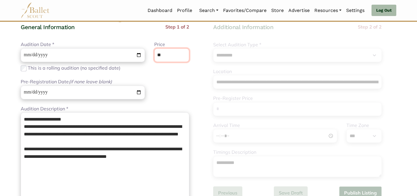
type input "**"
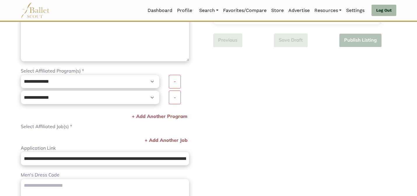
scroll to position [232, 0]
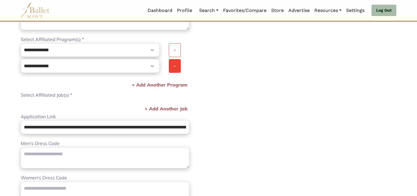
click at [176, 67] on button "-" at bounding box center [175, 66] width 12 height 14
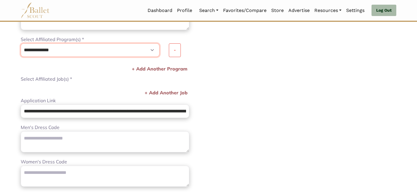
click at [149, 44] on select "**********" at bounding box center [90, 50] width 139 height 14
select select "****"
click at [21, 43] on select "**********" at bounding box center [90, 50] width 139 height 14
click at [126, 79] on div "Select Affiliated Job(s) * ****** Please enter a valid job -" at bounding box center [105, 79] width 168 height 8
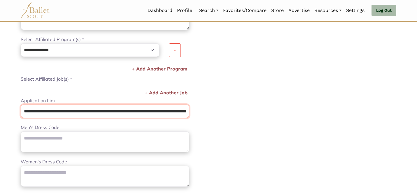
scroll to position [0, 46]
drag, startPoint x: 24, startPoint y: 113, endPoint x: 297, endPoint y: 165, distance: 278.6
click at [296, 161] on div "**********" at bounding box center [208, 30] width 385 height 407
paste input "url"
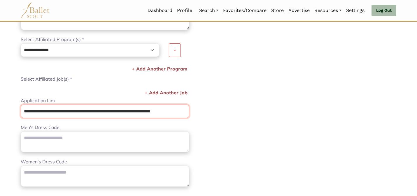
type input "**********"
click at [279, 156] on div "**********" at bounding box center [304, 36] width 192 height 395
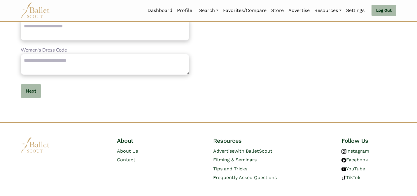
scroll to position [354, 0]
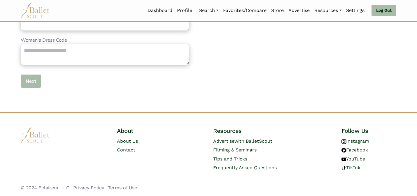
click at [27, 84] on button "Next" at bounding box center [31, 81] width 20 height 14
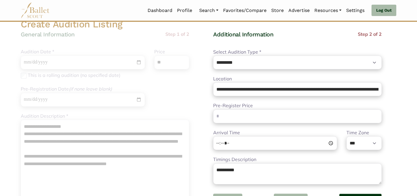
scroll to position [58, 0]
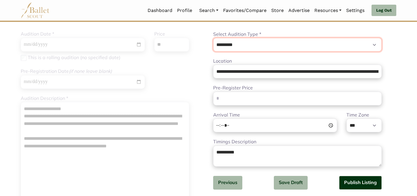
click at [234, 46] on select "**********" at bounding box center [297, 45] width 168 height 14
select select "*"
click at [213, 38] on select "**********" at bounding box center [297, 45] width 168 height 14
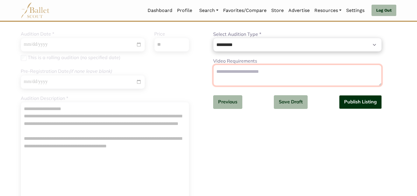
click at [232, 78] on textarea "Video Requirements" at bounding box center [297, 75] width 168 height 21
paste textarea "**********"
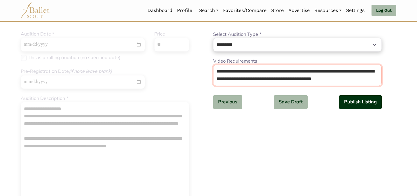
type textarea "**********"
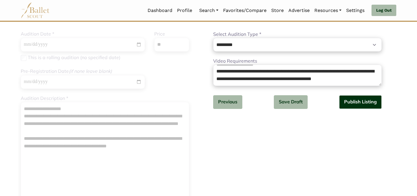
click at [367, 104] on button "Publish Listing" at bounding box center [360, 102] width 43 height 14
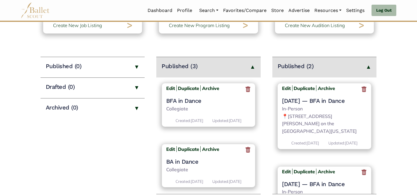
scroll to position [58, 0]
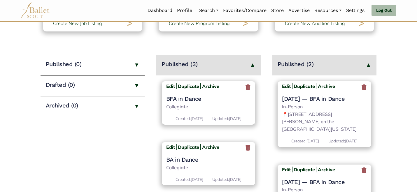
click at [304, 98] on h4 "[DATE] — BFA in Dance" at bounding box center [324, 99] width 85 height 8
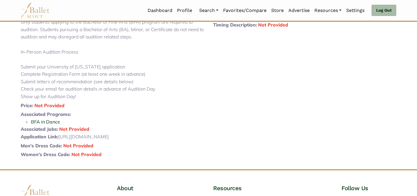
scroll to position [152, 0]
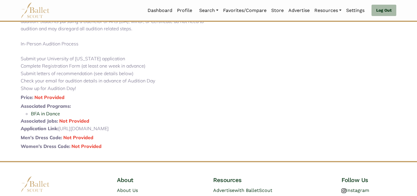
drag, startPoint x: 156, startPoint y: 152, endPoint x: 61, endPoint y: 142, distance: 96.1
click at [61, 133] on p "Application Link: [URL][DOMAIN_NAME]" at bounding box center [112, 129] width 183 height 8
copy p "[URL][DOMAIN_NAME]"
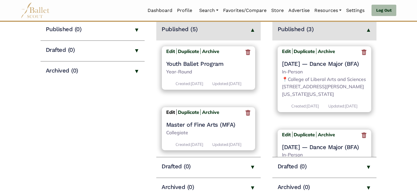
click at [170, 115] on b "Edit" at bounding box center [170, 112] width 9 height 6
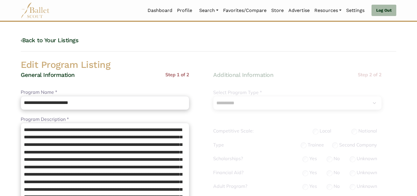
select select "**"
select select "*"
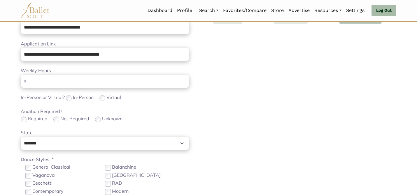
scroll to position [184, 0]
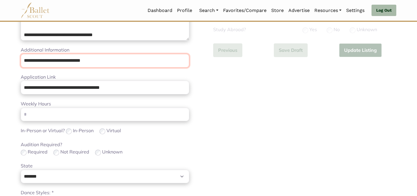
drag, startPoint x: 126, startPoint y: 64, endPoint x: 112, endPoint y: 48, distance: 20.9
click at [112, 48] on div "**********" at bounding box center [105, 56] width 168 height 21
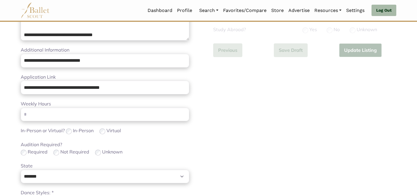
click at [135, 146] on div "Audition Required? Required Not Required Unknown" at bounding box center [105, 148] width 168 height 15
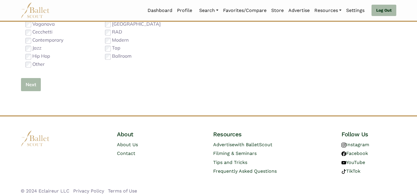
click at [34, 88] on button "Next" at bounding box center [31, 85] width 20 height 14
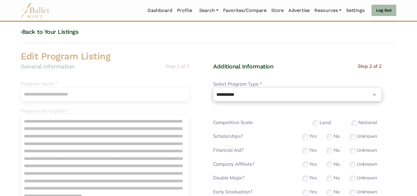
scroll to position [0, 0]
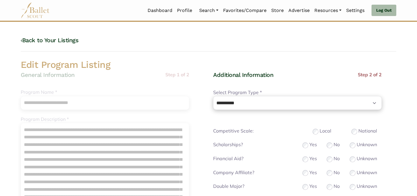
click at [318, 134] on div "Local" at bounding box center [321, 131] width 19 height 8
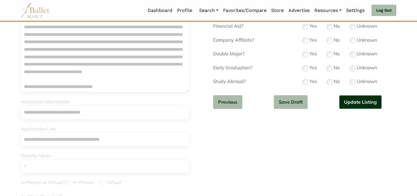
scroll to position [135, 0]
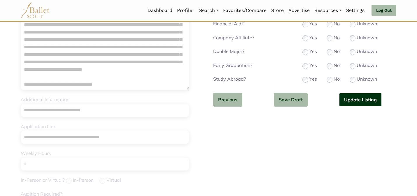
click at [362, 97] on button "Update Listing" at bounding box center [360, 100] width 43 height 14
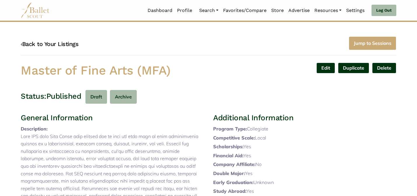
click at [62, 43] on link "‹ Back to Your Listings" at bounding box center [50, 44] width 58 height 7
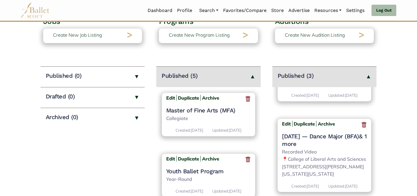
scroll to position [197, 0]
click at [306, 40] on div "Create New Audition Listing >" at bounding box center [324, 36] width 79 height 15
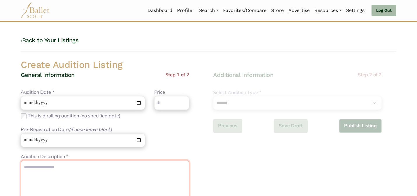
paste textarea "**********"
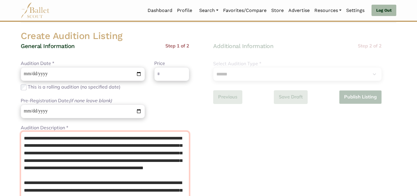
scroll to position [56, 0]
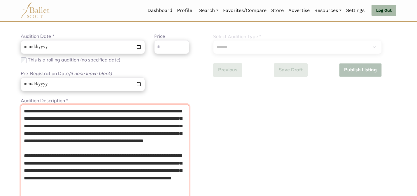
type textarea "**********"
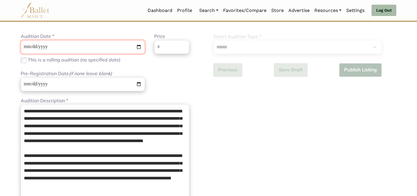
click at [25, 49] on input "Audition Date *" at bounding box center [83, 47] width 124 height 14
type input "**********"
click at [154, 70] on div "**********" at bounding box center [105, 65] width 178 height 64
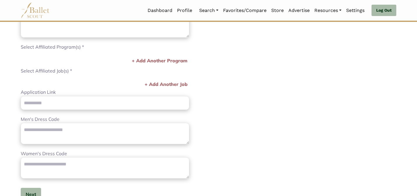
scroll to position [240, 0]
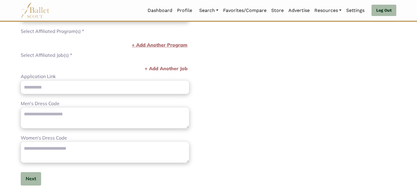
click at [180, 44] on button "+ Add Another Program" at bounding box center [159, 45] width 59 height 8
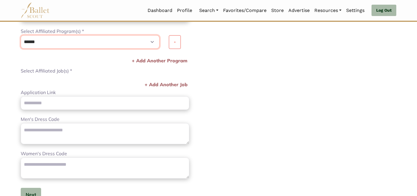
click at [138, 38] on select "**********" at bounding box center [90, 42] width 139 height 14
select select "****"
click at [21, 35] on select "**********" at bounding box center [90, 42] width 139 height 14
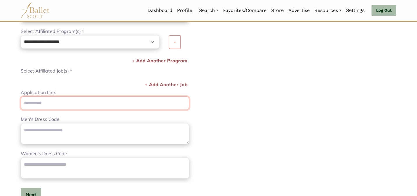
click at [46, 103] on input "Application Link" at bounding box center [105, 103] width 168 height 14
paste input "**********"
type input "**********"
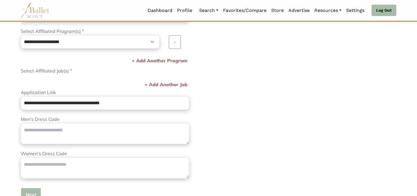
click at [33, 190] on button "Next" at bounding box center [31, 195] width 20 height 14
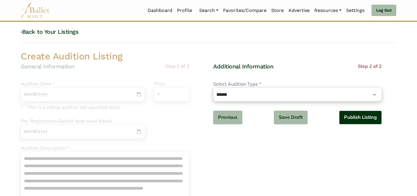
scroll to position [0, 0]
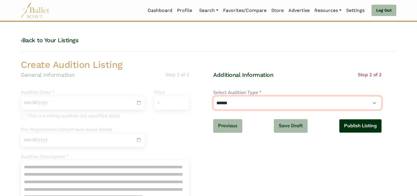
click at [260, 99] on select "**********" at bounding box center [297, 103] width 168 height 14
select select "*"
click at [213, 96] on select "**********" at bounding box center [297, 103] width 168 height 14
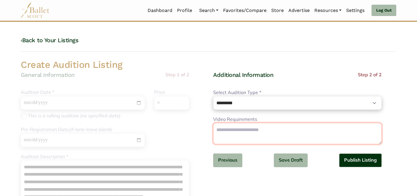
click at [249, 131] on textarea "Video Requirements" at bounding box center [297, 133] width 168 height 21
paste textarea "**********"
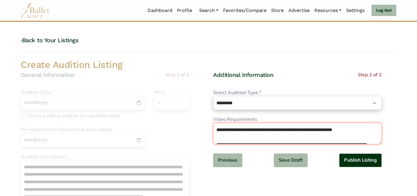
scroll to position [175, 0]
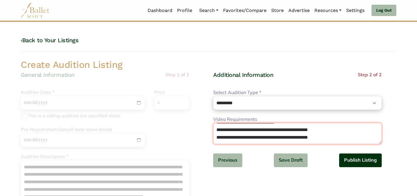
type textarea "**********"
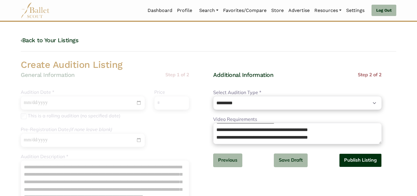
click at [362, 162] on button "Publish Listing" at bounding box center [360, 161] width 43 height 14
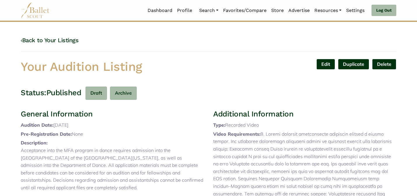
click at [261, 54] on div "‹ Back to Your Listings Your Audition Listing Edit Duplicate Delete Are you sur…" at bounding box center [208, 166] width 385 height 261
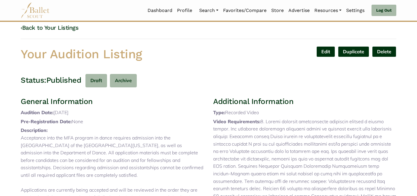
scroll to position [12, 0]
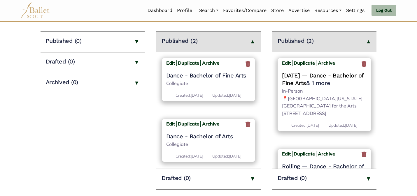
click at [309, 75] on link "[DATE] — Dance - Bachelor of Fine Arts" at bounding box center [323, 79] width 82 height 15
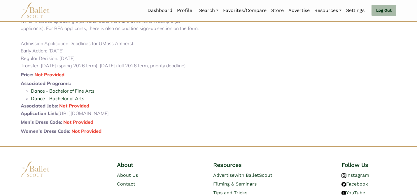
scroll to position [163, 0]
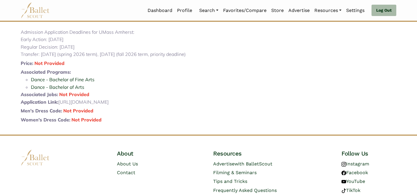
drag, startPoint x: 178, startPoint y: 128, endPoint x: 94, endPoint y: 117, distance: 85.2
click at [94, 117] on div "General Information Audition Date: [DATE] Pre-Registration Date: [DATE] Descrip…" at bounding box center [112, 35] width 192 height 179
drag, startPoint x: 177, startPoint y: 124, endPoint x: 60, endPoint y: 126, distance: 116.9
click at [60, 106] on p "Application Link: [URL][DOMAIN_NAME]" at bounding box center [112, 102] width 183 height 8
copy p "[URL][DOMAIN_NAME]"
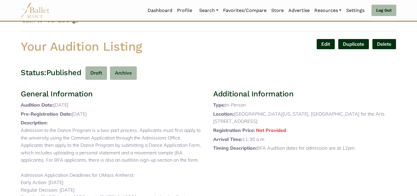
scroll to position [0, 0]
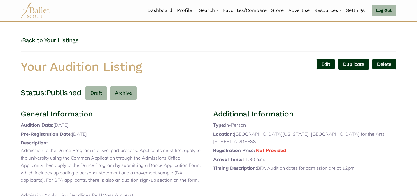
click at [353, 62] on link "Duplicate" at bounding box center [353, 64] width 31 height 11
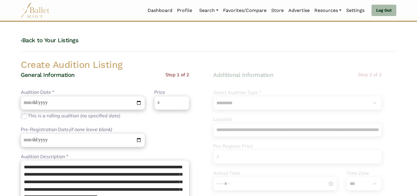
select select "****"
select select "*"
click at [27, 104] on input "**********" at bounding box center [83, 103] width 124 height 14
type input "**********"
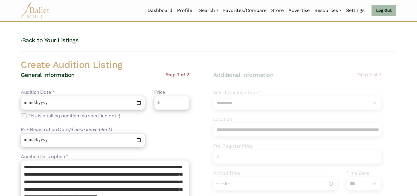
click at [126, 72] on div "General Information Step 1 of 2" at bounding box center [105, 80] width 168 height 18
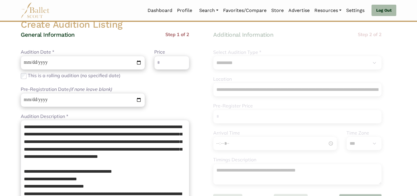
scroll to position [47, 0]
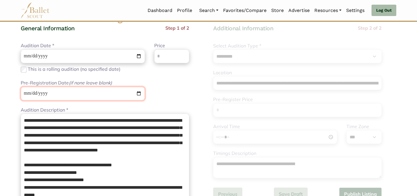
click at [24, 92] on input "**********" at bounding box center [83, 94] width 124 height 14
type input "**********"
click at [177, 83] on div "**********" at bounding box center [105, 74] width 178 height 64
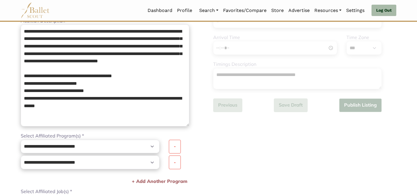
scroll to position [140, 0]
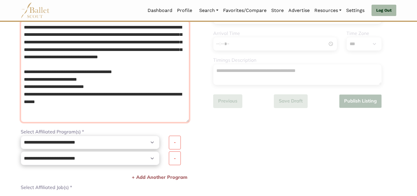
drag, startPoint x: 79, startPoint y: 108, endPoint x: 18, endPoint y: 77, distance: 68.2
click at [18, 77] on div "**********" at bounding box center [112, 129] width 192 height 396
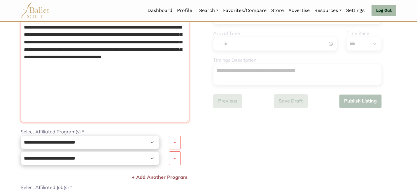
type textarea "**********"
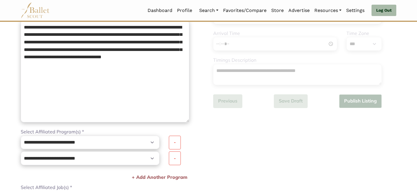
click at [9, 97] on body "Loading... Please Wait Dashboard Profile" at bounding box center [208, 143] width 417 height 566
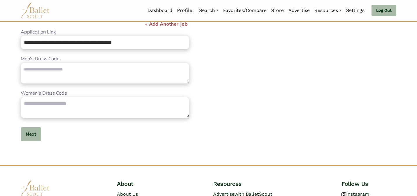
scroll to position [324, 0]
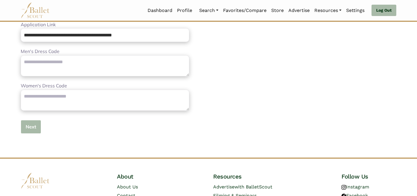
click at [29, 123] on button "Next" at bounding box center [31, 127] width 20 height 14
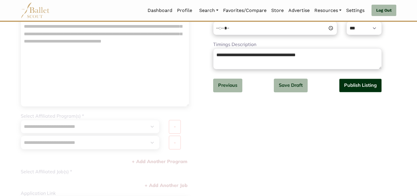
scroll to position [140, 0]
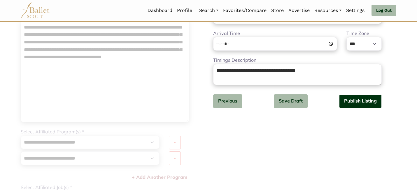
click at [352, 104] on button "Publish Listing" at bounding box center [360, 101] width 43 height 14
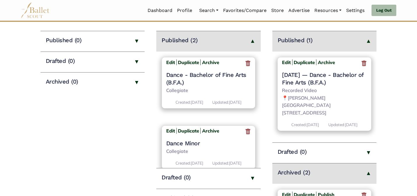
scroll to position [93, 0]
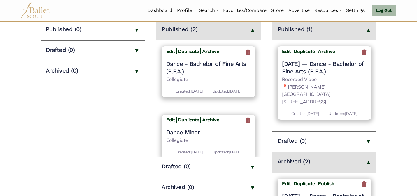
click at [308, 67] on h4 "[DATE] — Dance - Bachelor of Fine Arts (B.F.A.)" at bounding box center [324, 67] width 85 height 15
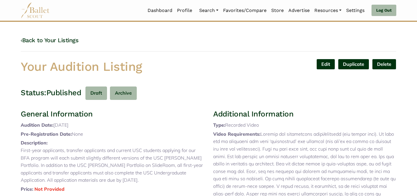
scroll to position [184, 0]
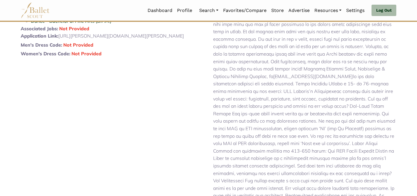
drag, startPoint x: 161, startPoint y: 59, endPoint x: 59, endPoint y: 59, distance: 101.7
click at [59, 40] on p "Application Link: [URL][PERSON_NAME][DOMAIN_NAME][PERSON_NAME]" at bounding box center [112, 36] width 183 height 8
copy p "[URL][PERSON_NAME][DOMAIN_NAME][PERSON_NAME]"
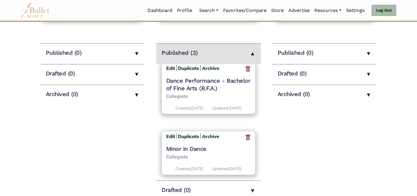
scroll to position [72, 0]
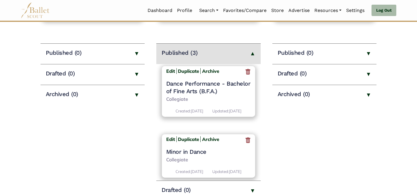
click at [212, 95] on h4 "Dance Performance - Bachelor of Fine Arts (B.F.A.)" at bounding box center [208, 87] width 85 height 15
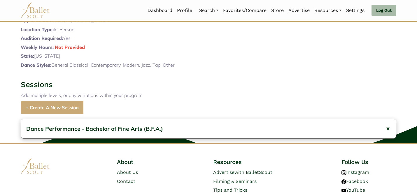
scroll to position [357, 0]
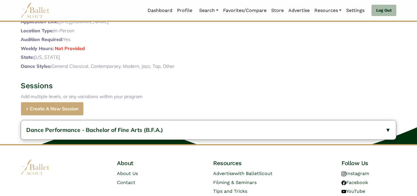
drag, startPoint x: 88, startPoint y: 33, endPoint x: 75, endPoint y: 28, distance: 13.6
click at [75, 17] on p "Additional Information: http://www.uwyo.edu/thd/degree-programs/dance-bfa-perfo…" at bounding box center [112, 13] width 183 height 8
copy p "http://www.uwyo.edu/thd/degree-programs/dance-bfa-performance.html"
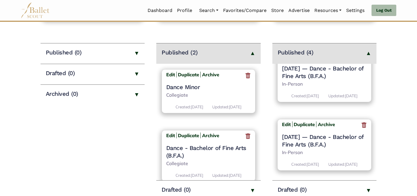
scroll to position [182, 0]
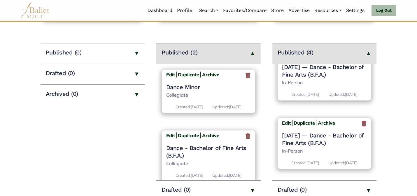
click at [314, 132] on h4 "[DATE] — Dance - Bachelor of Fine Arts (B.F.A.)" at bounding box center [324, 139] width 85 height 15
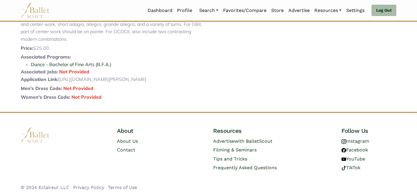
scroll to position [522, 0]
drag, startPoint x: 68, startPoint y: 80, endPoint x: 60, endPoint y: 74, distance: 10.0
click at [60, 76] on p "Application Link: [URL][DOMAIN_NAME][PERSON_NAME]" at bounding box center [112, 80] width 183 height 8
copy p "[URL][DOMAIN_NAME][PERSON_NAME]"
